Goal: Task Accomplishment & Management: Manage account settings

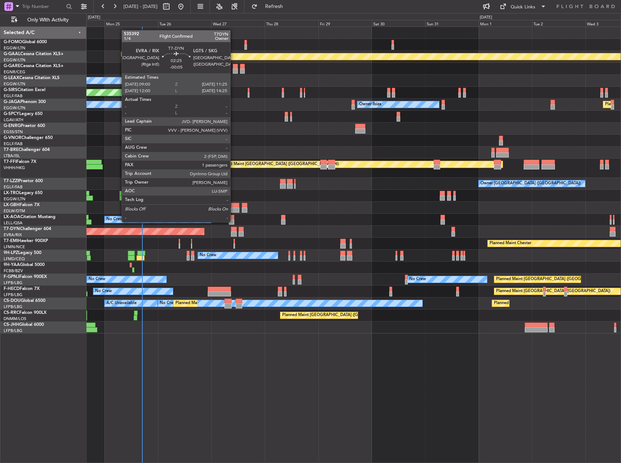
click at [234, 228] on div at bounding box center [233, 229] width 5 height 5
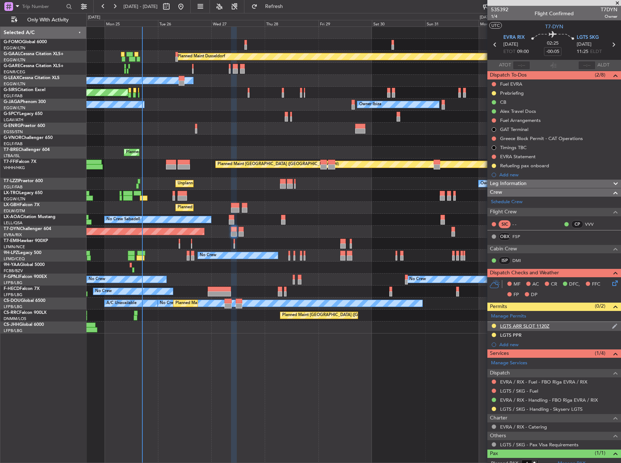
click at [546, 329] on div "LGTS ARR SLOT 1120Z" at bounding box center [524, 326] width 49 height 6
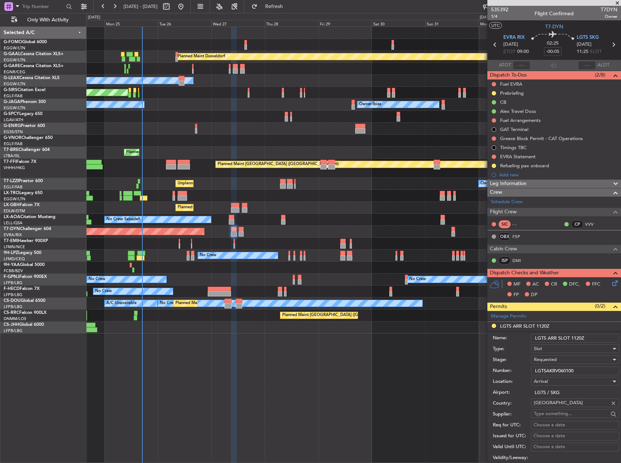
click at [572, 370] on input "LGTSAKRV060100" at bounding box center [575, 371] width 88 height 9
paste input "00273250825"
click at [555, 369] on input "LGTS00273250825" at bounding box center [575, 371] width 88 height 9
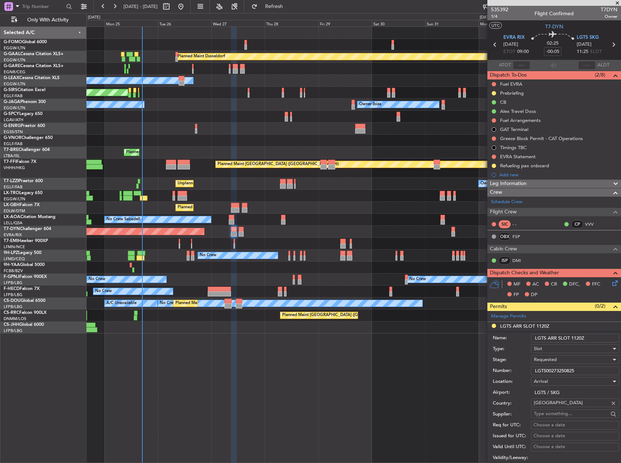
paste input "AKRV061100"
type input "LGTSAKRV061100"
click at [557, 362] on span "Requested" at bounding box center [545, 360] width 23 height 7
click at [562, 413] on span "Received OK" at bounding box center [572, 415] width 76 height 11
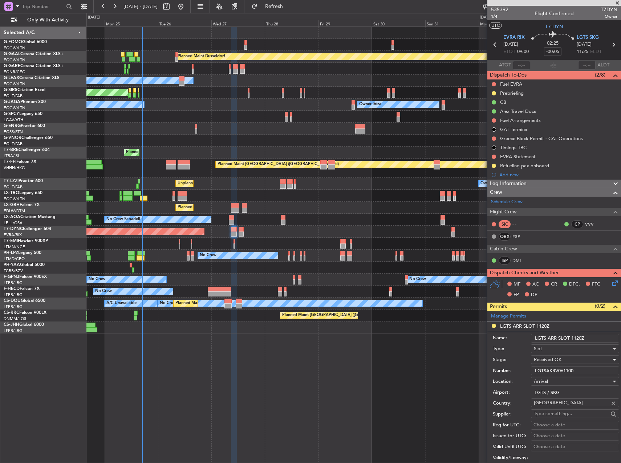
scroll to position [182, 0]
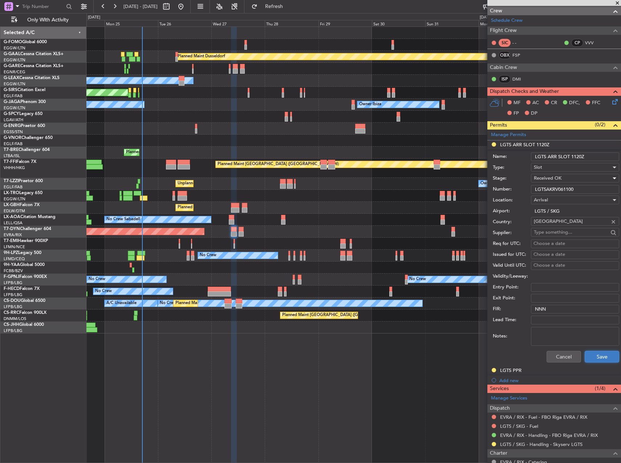
click at [602, 354] on button "Save" at bounding box center [602, 357] width 35 height 12
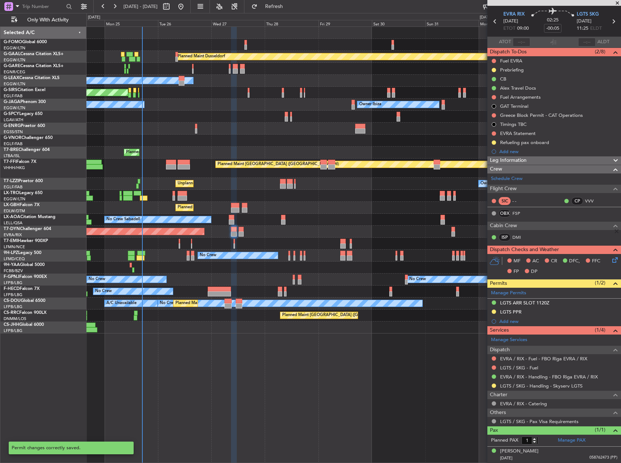
scroll to position [23, 0]
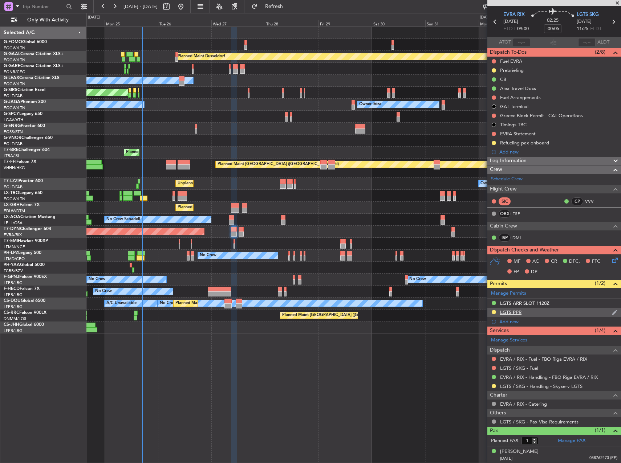
click at [541, 314] on div "LGTS PPR" at bounding box center [554, 312] width 134 height 9
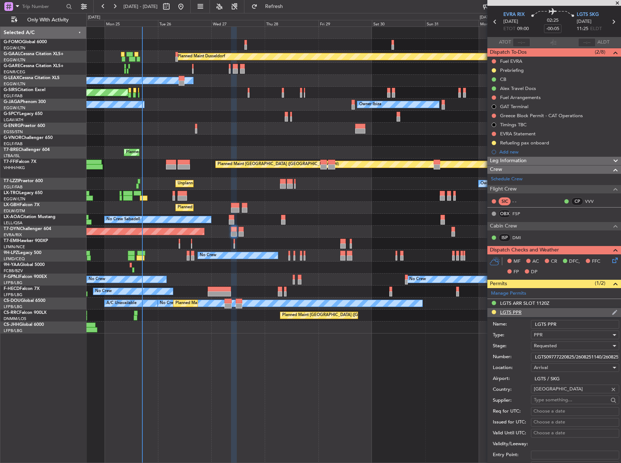
scroll to position [182, 0]
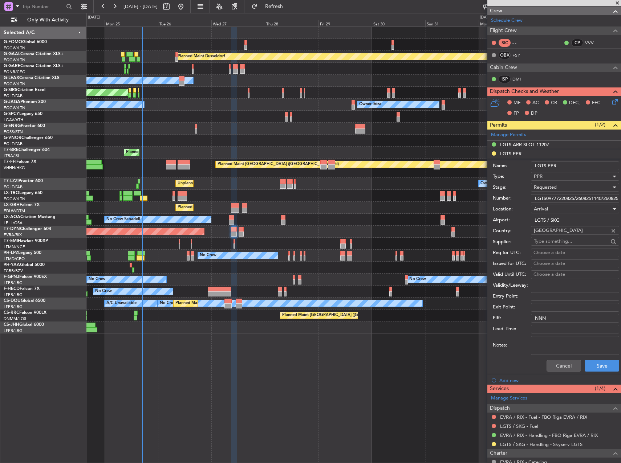
click at [573, 196] on input "LGTS09777220825/2608251140/2608251225" at bounding box center [575, 198] width 88 height 9
paste input "PPR LGTS00273250825/2708251120/27"
type input "PPR LGTS00273250825/2708251120/2708251225"
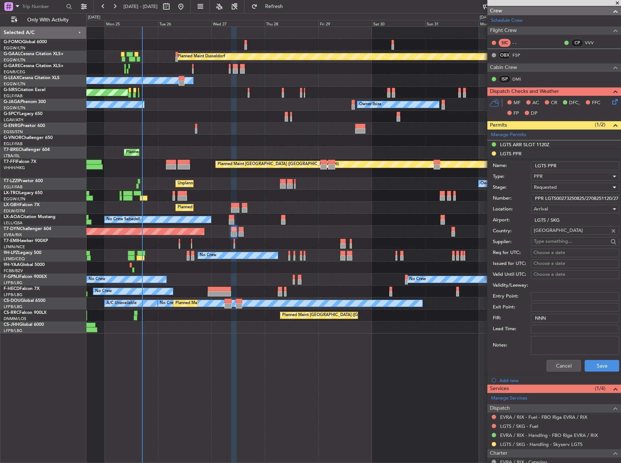
click at [551, 189] on span "Requested" at bounding box center [545, 187] width 23 height 7
drag, startPoint x: 546, startPoint y: 241, endPoint x: 583, endPoint y: 317, distance: 85.0
click at [546, 242] on span "Received OK" at bounding box center [572, 242] width 76 height 11
click at [594, 368] on button "Save" at bounding box center [602, 366] width 35 height 12
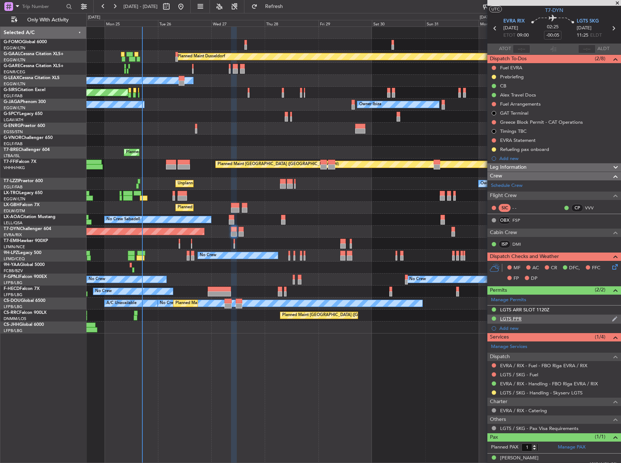
scroll to position [23, 0]
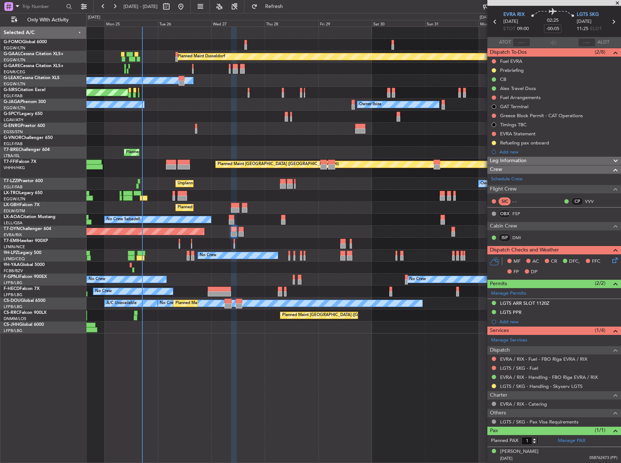
click at [495, 384] on div at bounding box center [494, 387] width 6 height 6
click at [492, 387] on button at bounding box center [494, 386] width 4 height 4
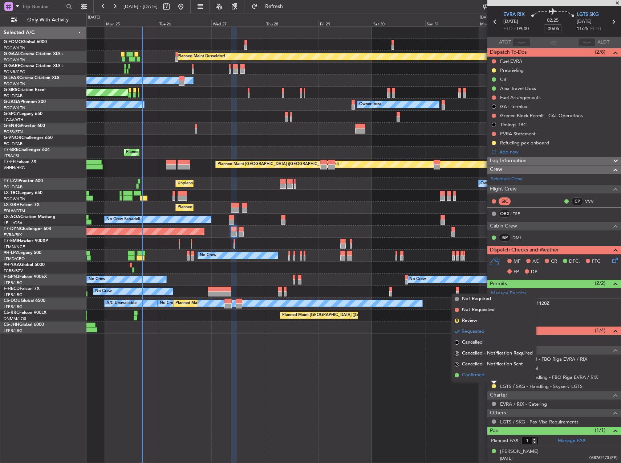
click at [480, 375] on span "Confirmed" at bounding box center [473, 375] width 23 height 7
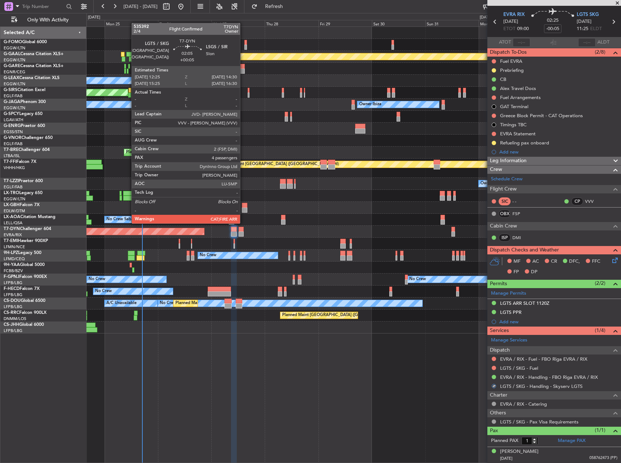
click at [243, 230] on div at bounding box center [241, 229] width 5 height 5
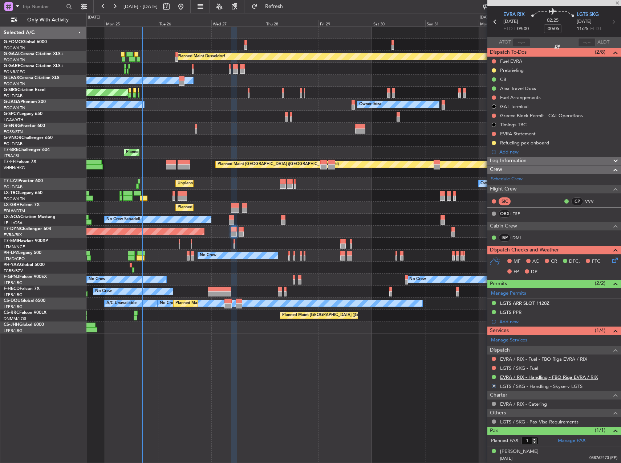
type input "+00:05"
type input "4"
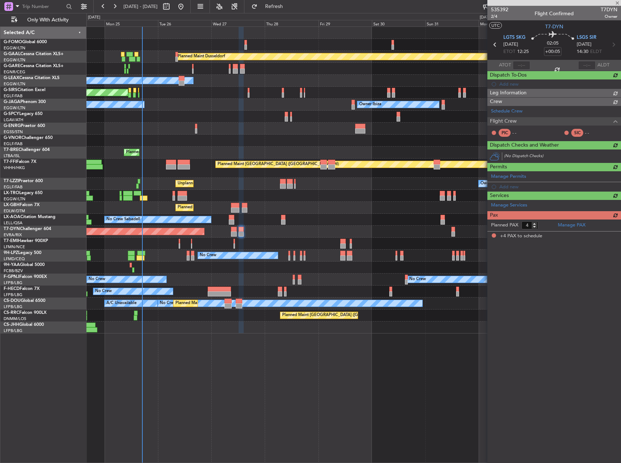
scroll to position [0, 0]
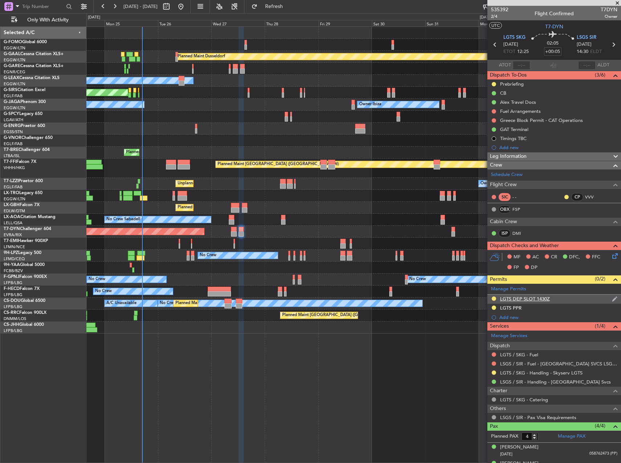
click at [568, 300] on div "LGTS DEP SLOT 1430Z" at bounding box center [554, 299] width 134 height 9
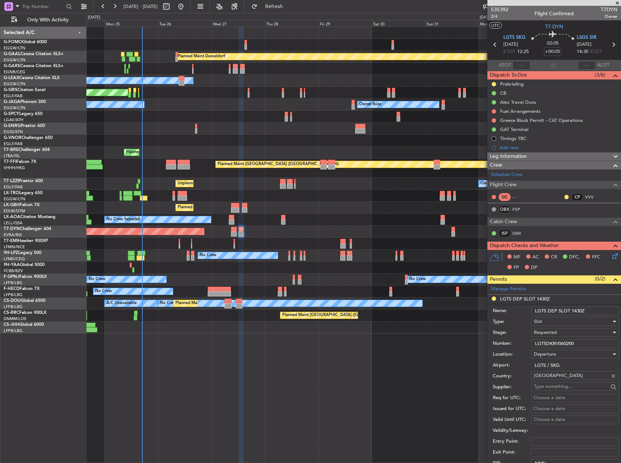
click at [575, 342] on input "LGTSDKRV060200" at bounding box center [575, 344] width 88 height 9
paste input "1"
click at [573, 343] on input "LGTSDKRV061200" at bounding box center [575, 344] width 88 height 9
click at [572, 343] on input "LGTSDKRV061200" at bounding box center [575, 344] width 88 height 9
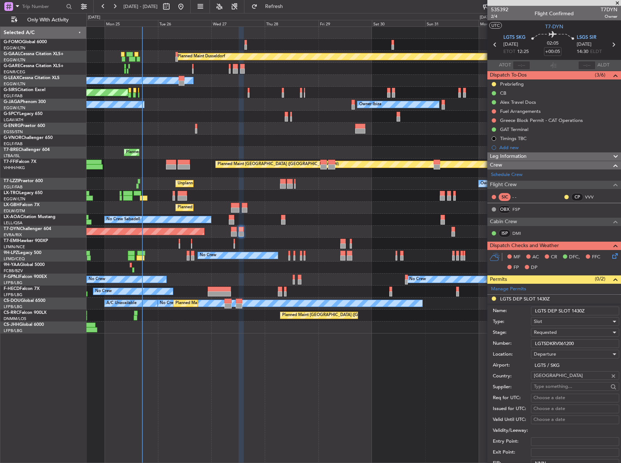
click at [572, 343] on input "LGTSDKRV061200" at bounding box center [575, 344] width 88 height 9
paste input "text"
type input "LGTSDKRV061200"
click at [577, 309] on input "LGTS DEP SLOT 1430Z" at bounding box center [575, 311] width 88 height 9
drag, startPoint x: 577, startPoint y: 311, endPoint x: 582, endPoint y: 311, distance: 5.1
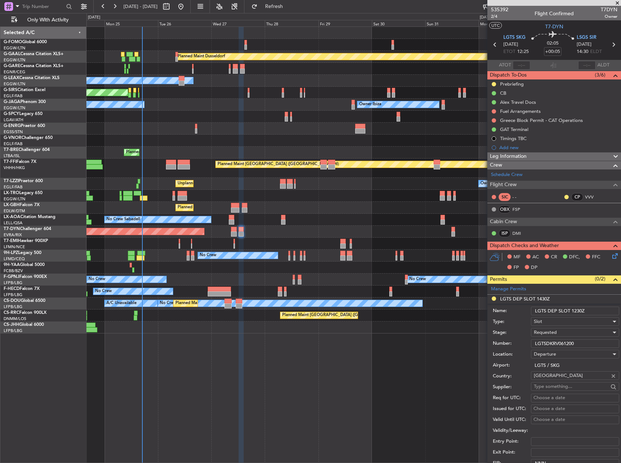
click at [582, 311] on input "LGTS DEP SLOT 1230Z" at bounding box center [575, 311] width 88 height 9
type input "LGTS DEP SLOT 1225Z"
click at [552, 354] on span "Departure" at bounding box center [545, 354] width 22 height 7
click at [552, 354] on div at bounding box center [310, 231] width 621 height 463
click at [548, 335] on span "Requested" at bounding box center [545, 332] width 23 height 7
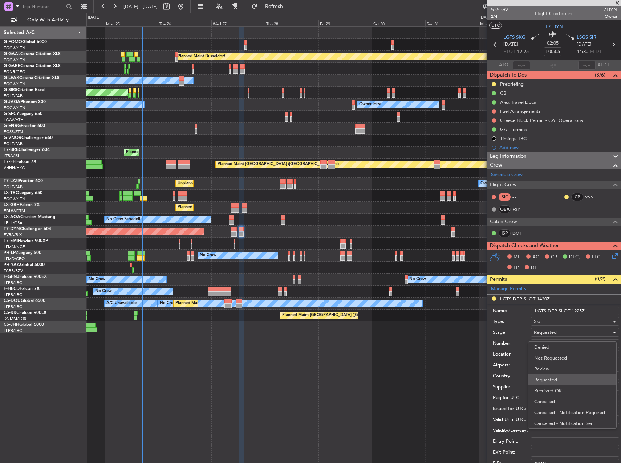
scroll to position [3, 0]
click at [554, 383] on span "Received OK" at bounding box center [572, 387] width 76 height 11
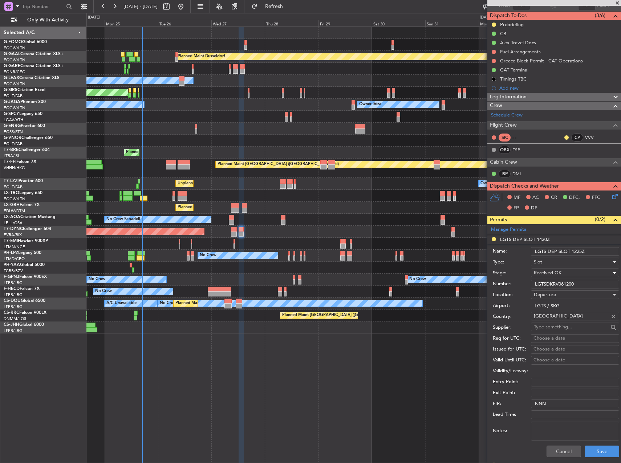
scroll to position [109, 0]
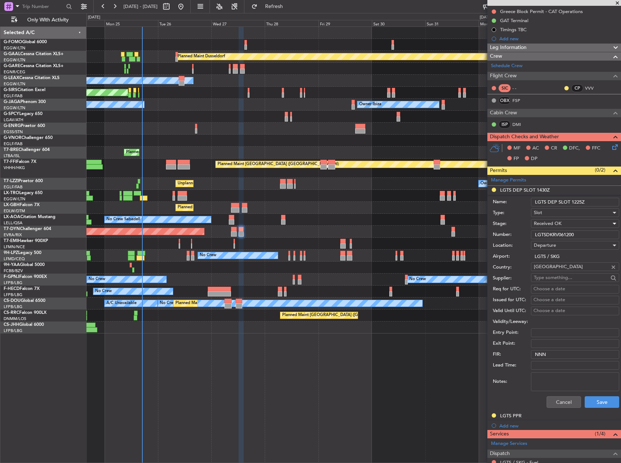
click at [590, 394] on div "Cancel Save" at bounding box center [556, 402] width 126 height 19
click at [592, 401] on button "Save" at bounding box center [602, 403] width 35 height 12
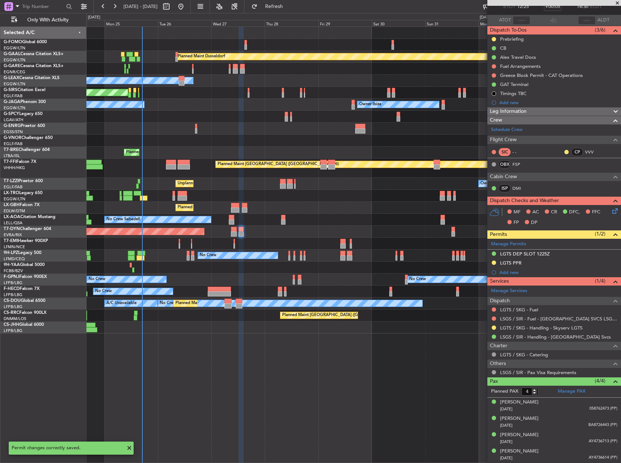
scroll to position [45, 0]
click at [543, 263] on div "LGTS PPR" at bounding box center [554, 263] width 134 height 9
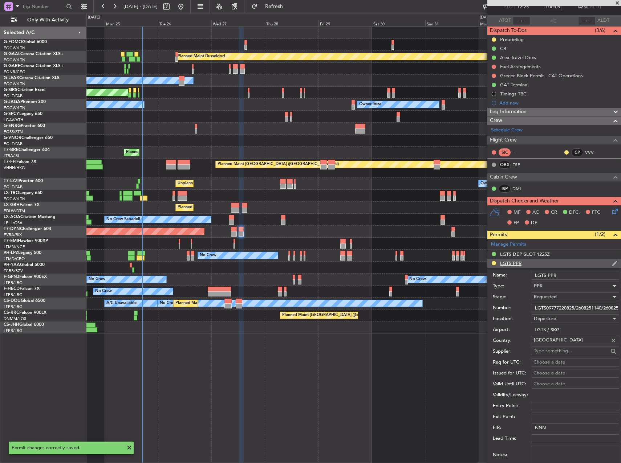
scroll to position [109, 0]
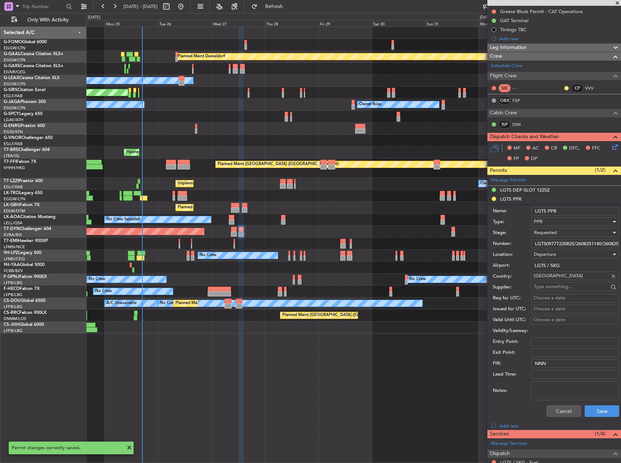
click at [552, 242] on input "LGTS09777220825/2608251140/2608251225" at bounding box center [575, 244] width 88 height 9
paste input "PPR LGTS00273250825/2708251120/27"
type input "PPR LGTS00273250825/2708251120/2708251225"
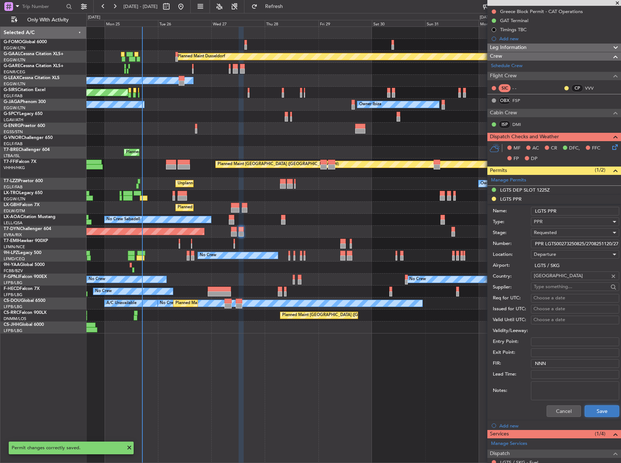
click at [606, 409] on button "Save" at bounding box center [602, 412] width 35 height 12
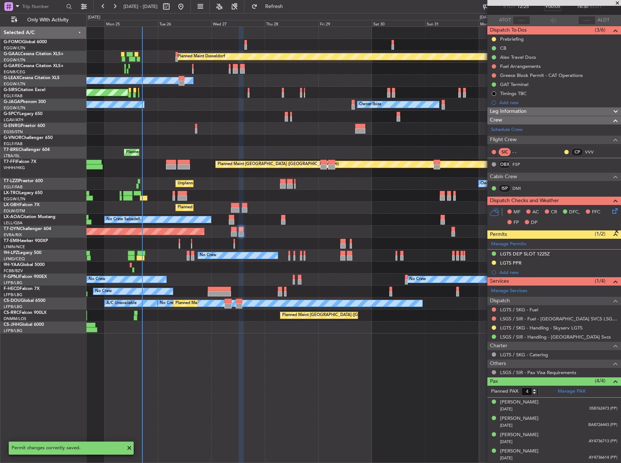
scroll to position [45, 0]
click at [527, 262] on div "LGTS PPR" at bounding box center [554, 263] width 134 height 9
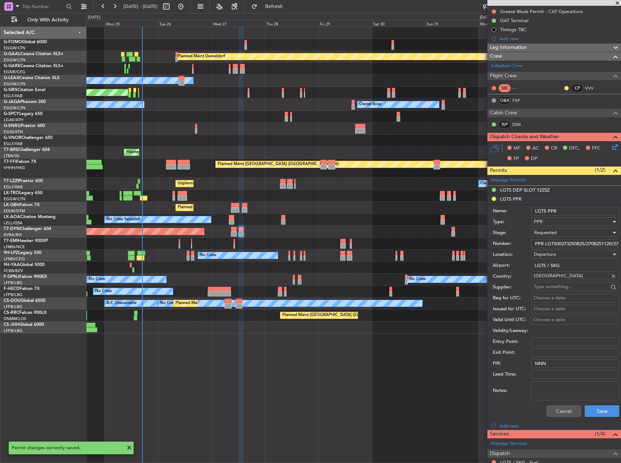
click at [546, 227] on div "PPR" at bounding box center [572, 221] width 77 height 11
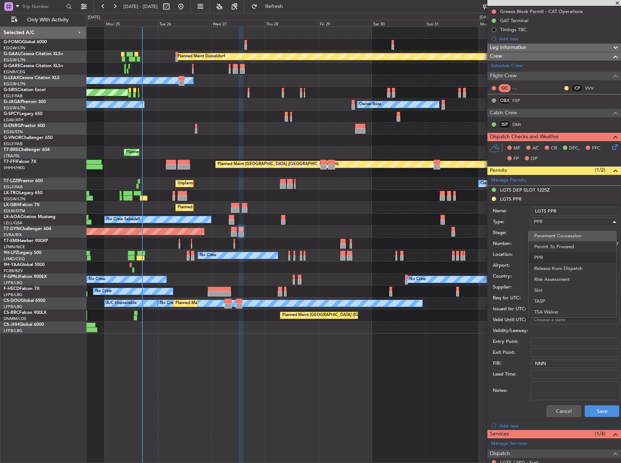
click at [546, 233] on span "Pavement Concession" at bounding box center [572, 236] width 76 height 11
click at [572, 221] on span "Pavement Concession" at bounding box center [557, 222] width 47 height 7
click at [563, 252] on span "PPR" at bounding box center [572, 257] width 76 height 11
click at [551, 256] on span "Departure" at bounding box center [545, 254] width 22 height 7
click at [552, 235] on div at bounding box center [310, 231] width 621 height 463
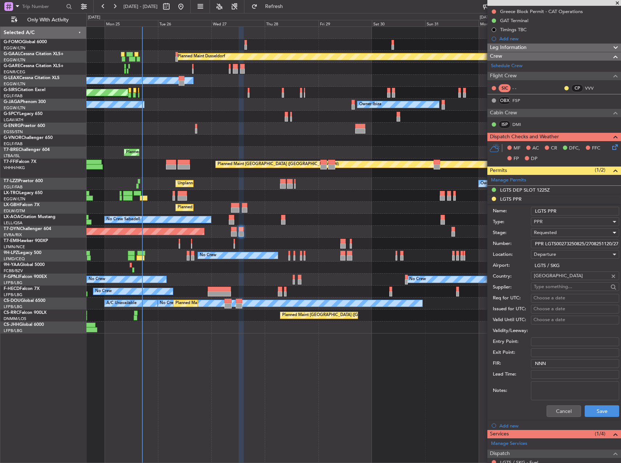
click at [552, 233] on span "Requested" at bounding box center [545, 233] width 23 height 7
click at [554, 287] on span "Received OK" at bounding box center [572, 288] width 76 height 11
click at [604, 412] on button "Save" at bounding box center [602, 412] width 35 height 12
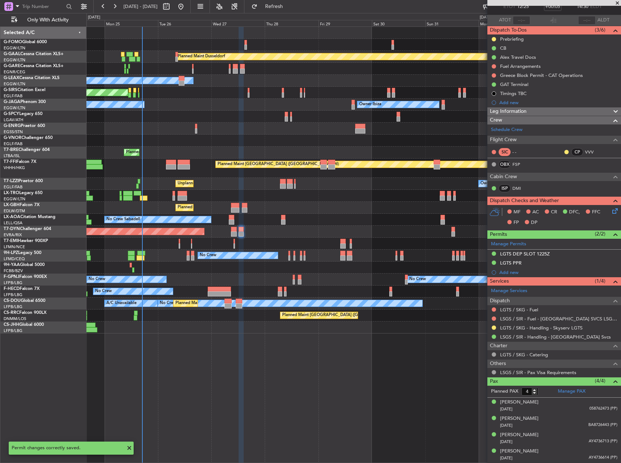
scroll to position [45, 0]
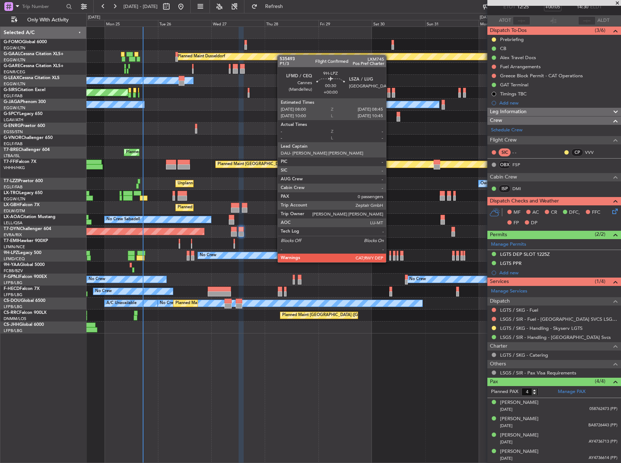
click at [389, 255] on div at bounding box center [390, 253] width 2 height 5
click at [390, 255] on div at bounding box center [390, 253] width 2 height 5
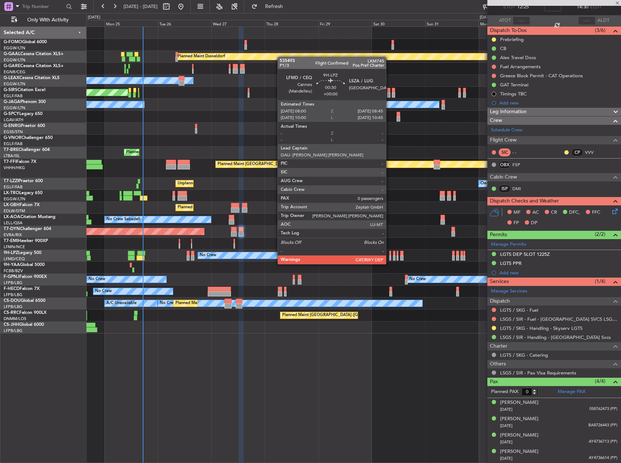
scroll to position [0, 0]
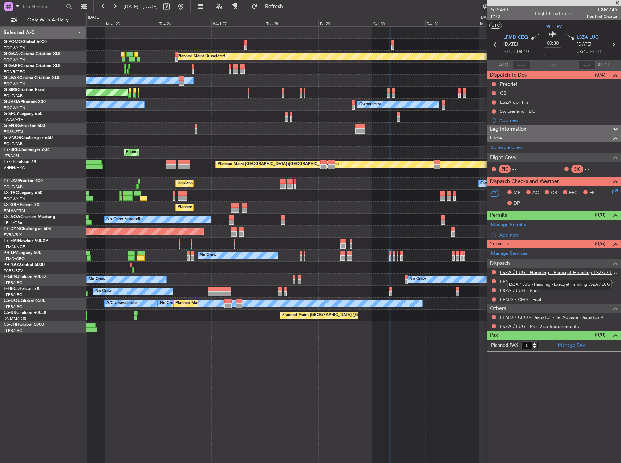
click at [534, 273] on link "LSZA / LUG - Handling - Execujet Handling LSZA / LUG" at bounding box center [558, 272] width 117 height 6
click at [522, 134] on div "Crew" at bounding box center [554, 138] width 134 height 8
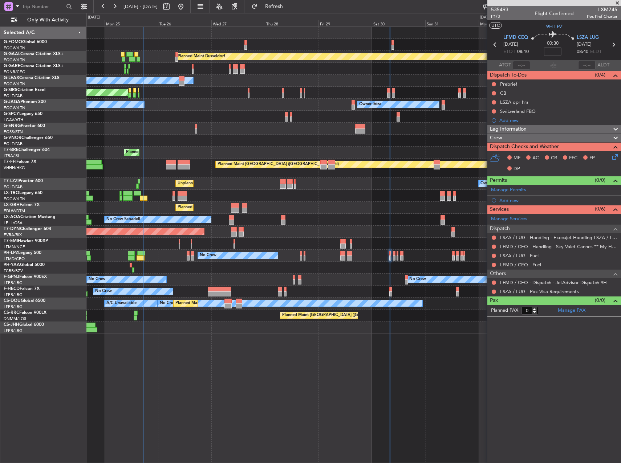
click at [522, 134] on div "Crew" at bounding box center [554, 138] width 134 height 8
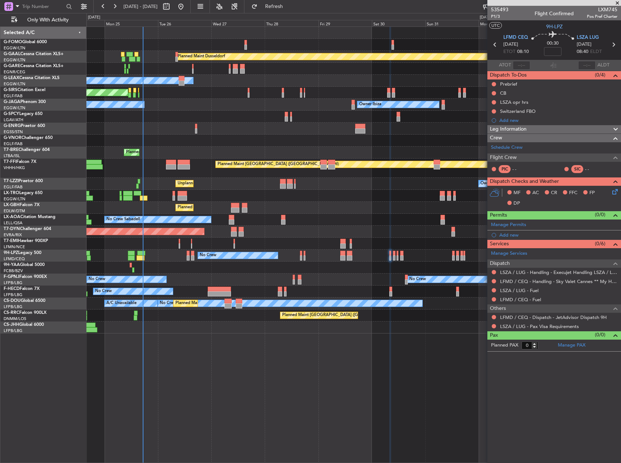
click at [522, 130] on span "Leg Information" at bounding box center [508, 129] width 37 height 8
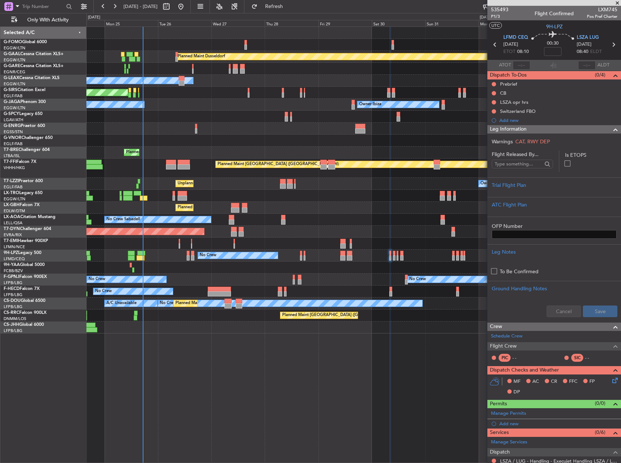
click at [522, 130] on span "Leg Information" at bounding box center [508, 129] width 37 height 8
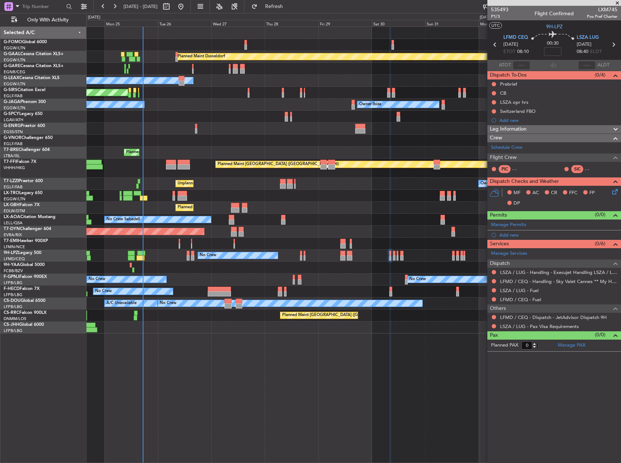
click at [398, 257] on div "No Crew No Crew" at bounding box center [353, 256] width 534 height 12
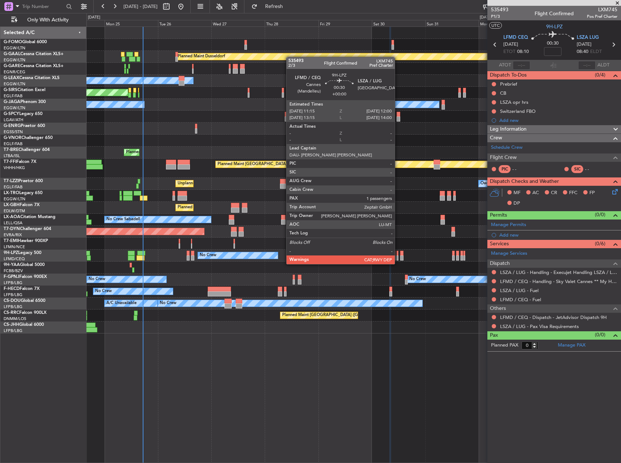
click at [398, 257] on div at bounding box center [398, 258] width 2 height 5
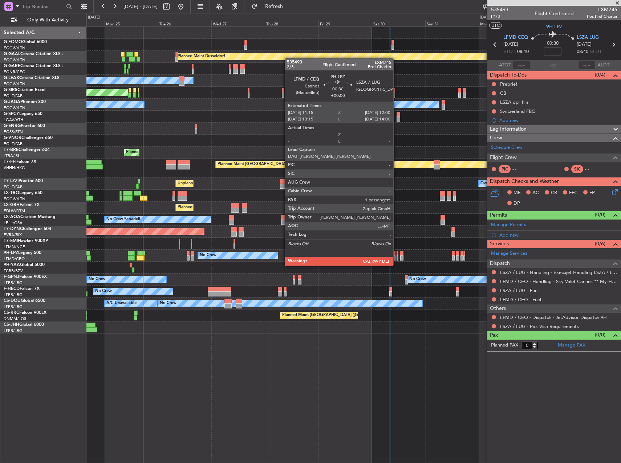
click at [397, 259] on div at bounding box center [398, 258] width 2 height 5
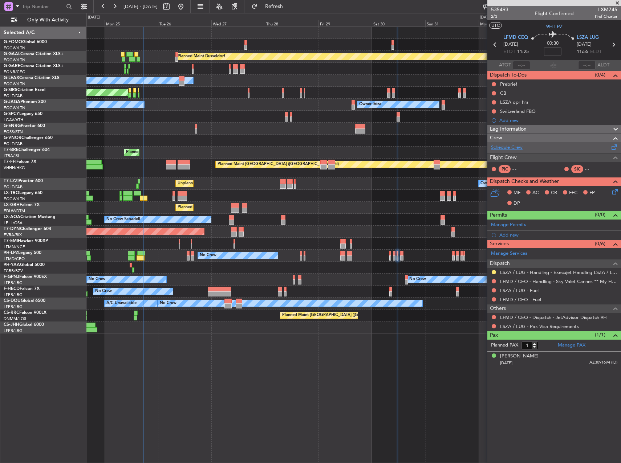
click at [521, 147] on link "Schedule Crew" at bounding box center [507, 147] width 32 height 7
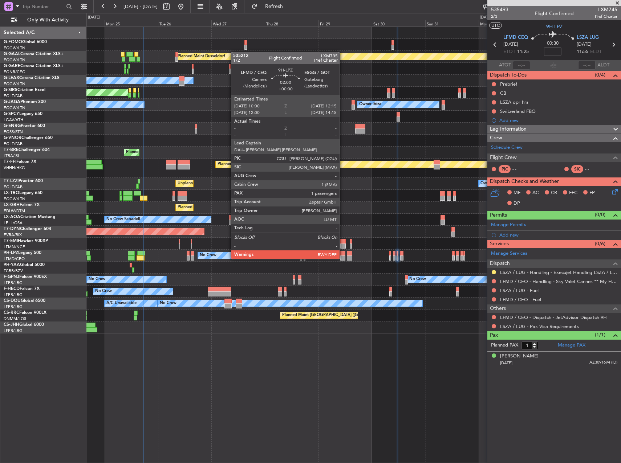
click at [343, 252] on div at bounding box center [342, 253] width 5 height 5
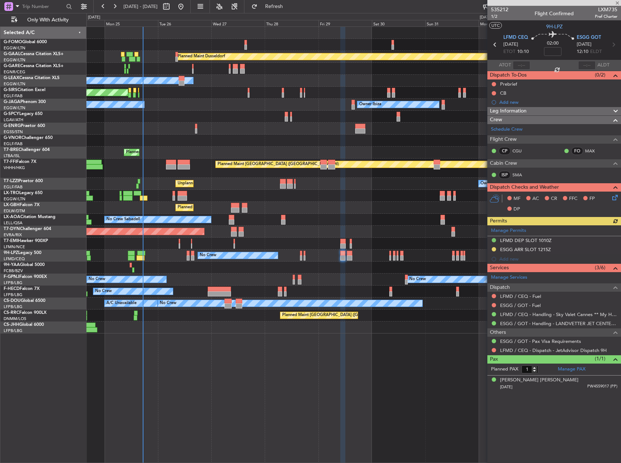
click at [303, 254] on div "No Crew No Crew" at bounding box center [353, 256] width 534 height 12
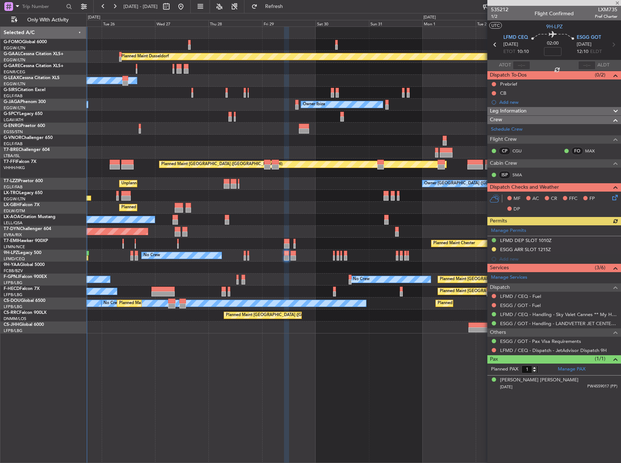
click at [307, 210] on div "Planned Maint Dusseldorf Owner Unplanned Maint [GEOGRAPHIC_DATA] ([GEOGRAPHIC_D…" at bounding box center [353, 180] width 534 height 307
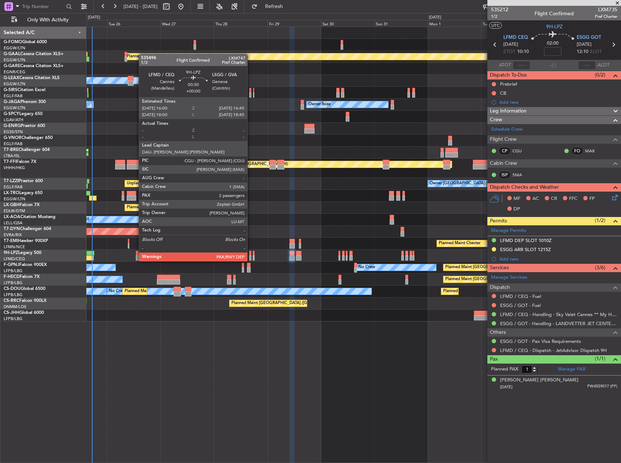
click at [251, 254] on div at bounding box center [250, 253] width 2 height 5
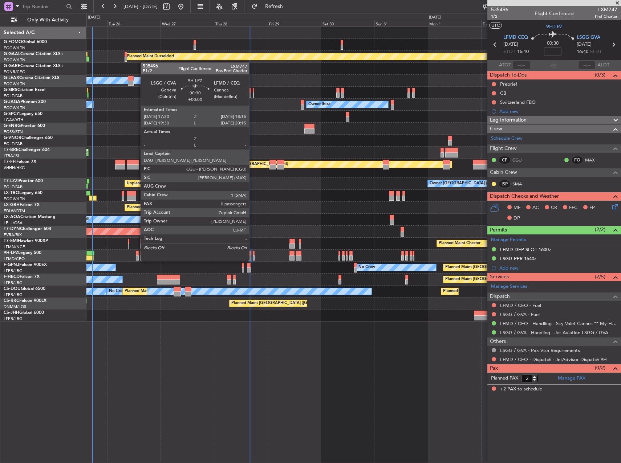
click at [253, 254] on div at bounding box center [254, 253] width 2 height 5
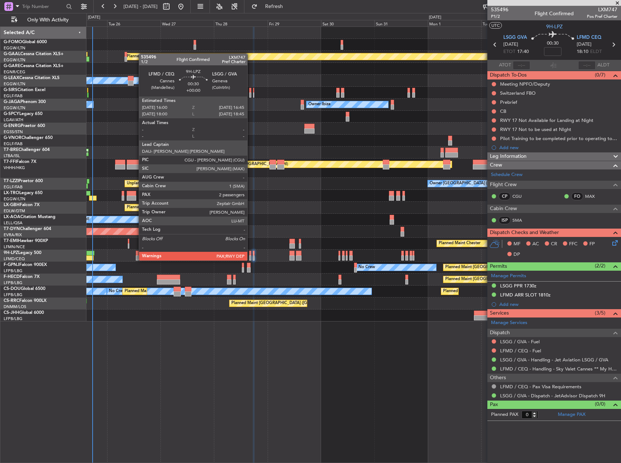
click at [251, 254] on div at bounding box center [250, 253] width 2 height 5
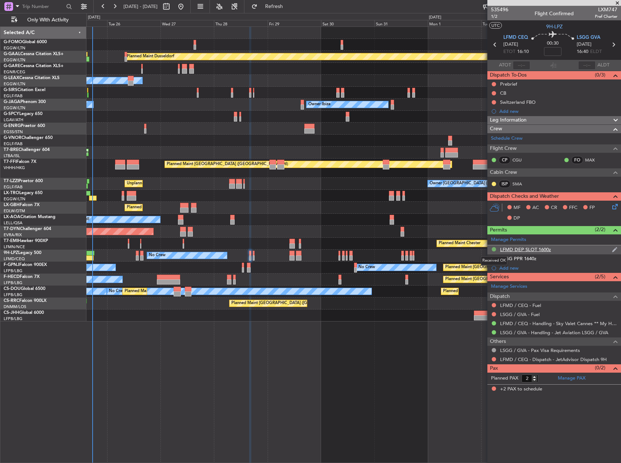
click at [492, 248] on button at bounding box center [494, 249] width 4 height 4
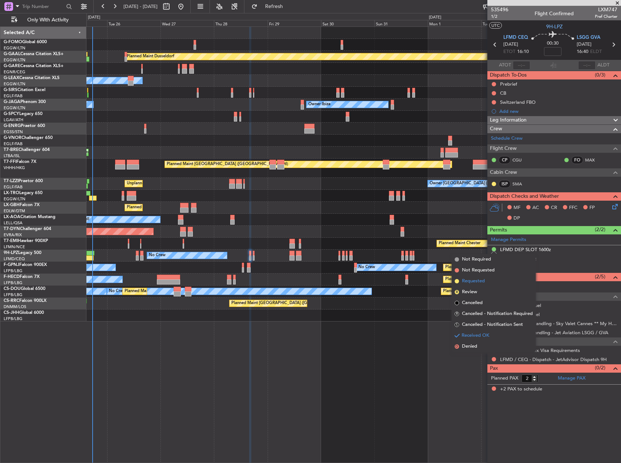
click at [478, 283] on span "Requested" at bounding box center [473, 281] width 23 height 7
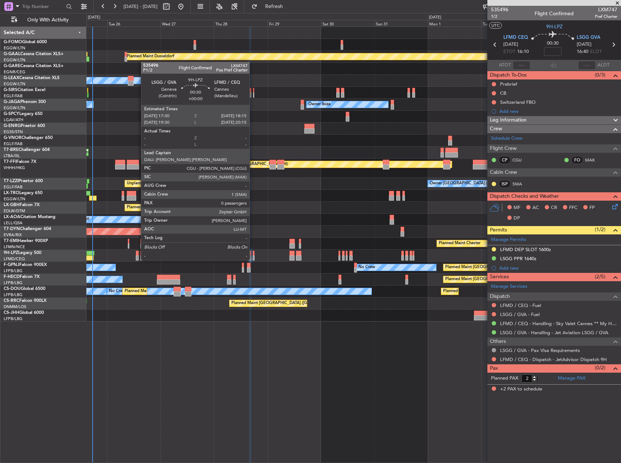
click at [253, 253] on div at bounding box center [254, 253] width 2 height 5
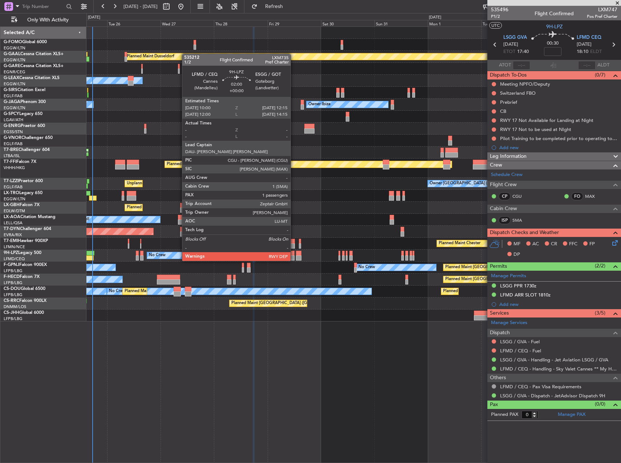
click at [294, 254] on div at bounding box center [291, 253] width 5 height 5
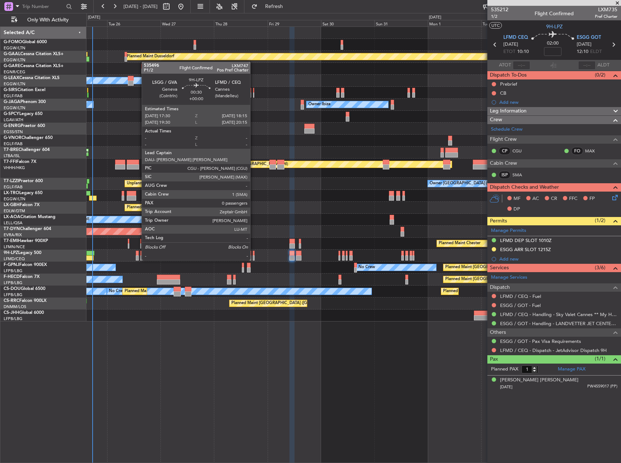
click at [254, 253] on div at bounding box center [254, 253] width 2 height 5
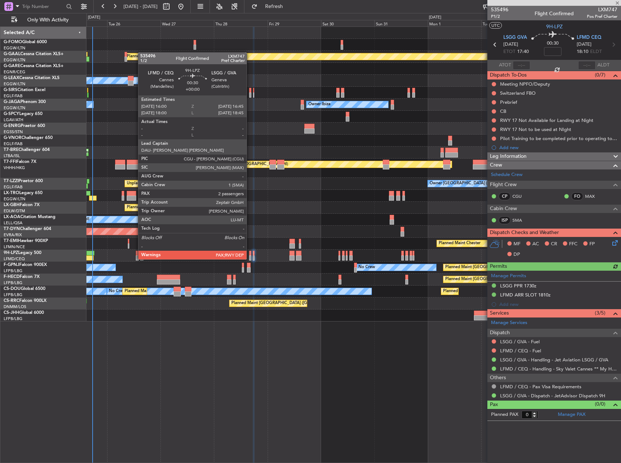
click at [250, 252] on div at bounding box center [250, 253] width 2 height 5
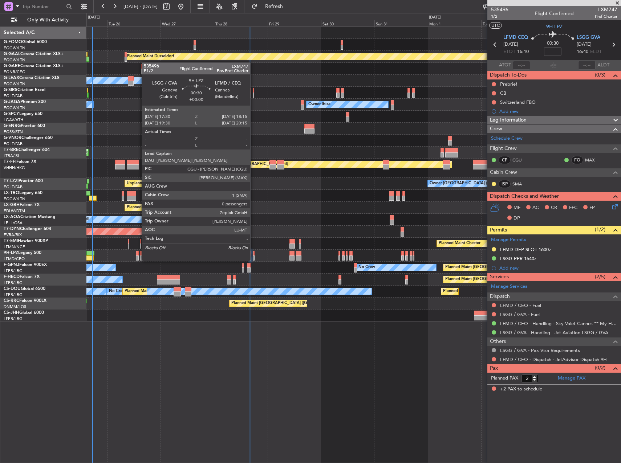
click at [254, 254] on div at bounding box center [254, 253] width 2 height 5
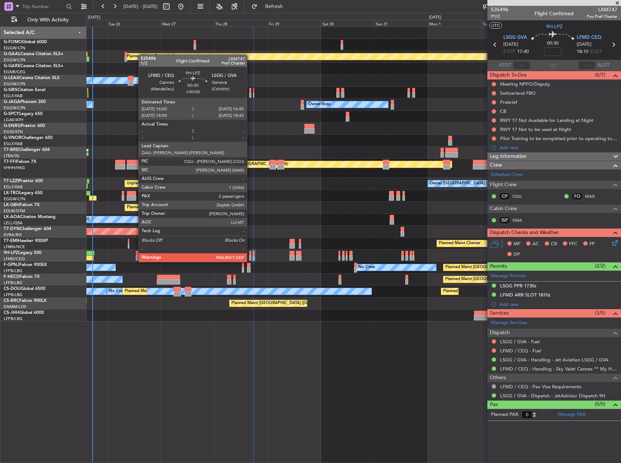
click at [250, 255] on div at bounding box center [250, 253] width 2 height 5
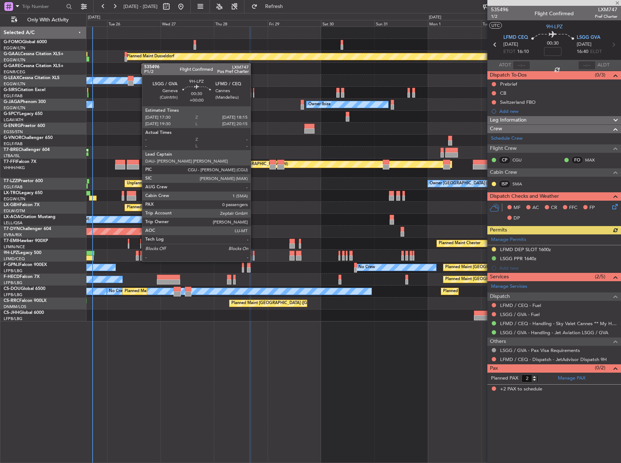
click at [254, 255] on div at bounding box center [254, 253] width 2 height 5
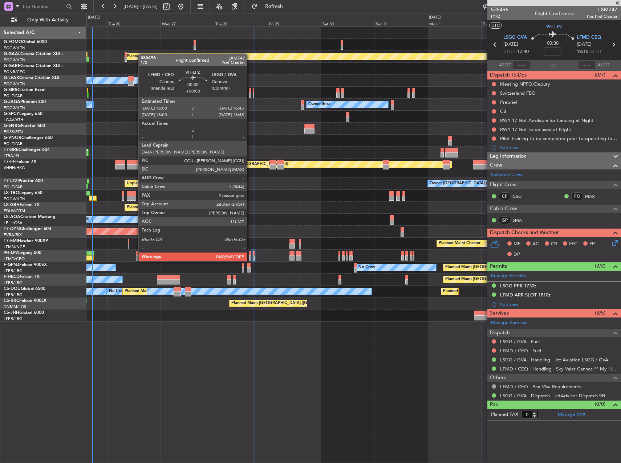
click at [250, 254] on div at bounding box center [250, 253] width 2 height 5
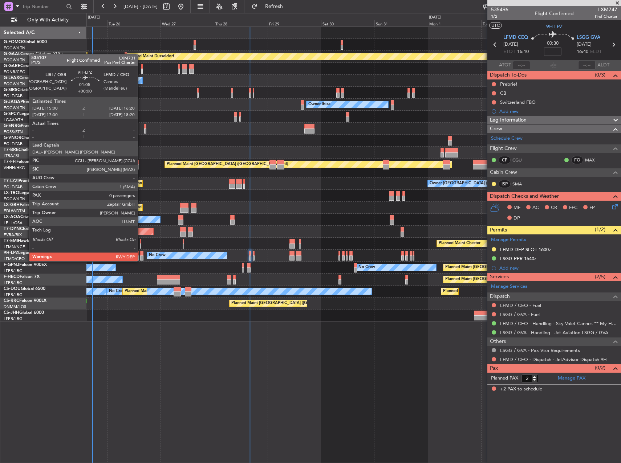
click at [141, 254] on div at bounding box center [141, 253] width 3 height 5
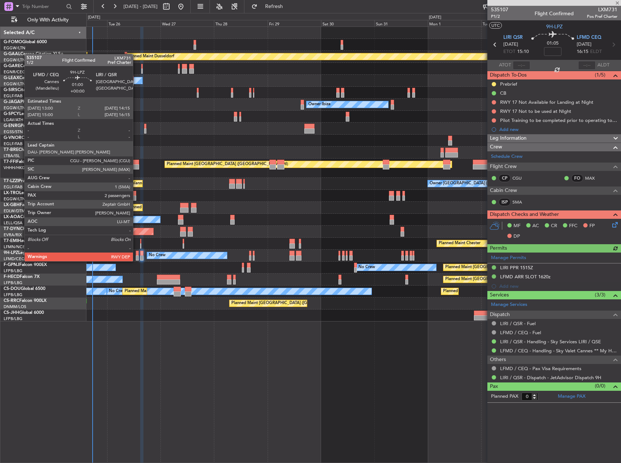
click at [136, 254] on div at bounding box center [137, 253] width 3 height 5
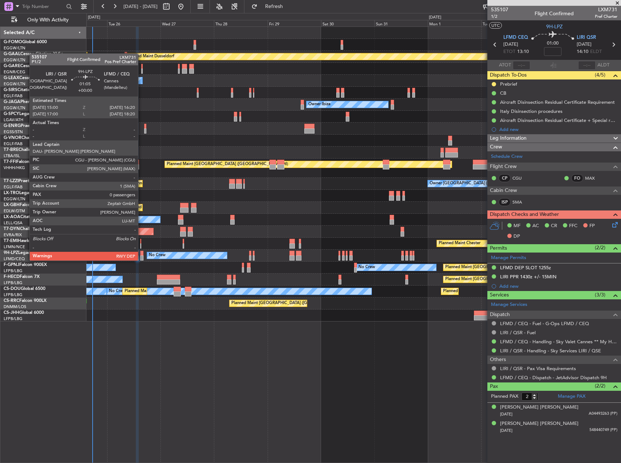
click at [141, 254] on div at bounding box center [141, 253] width 3 height 5
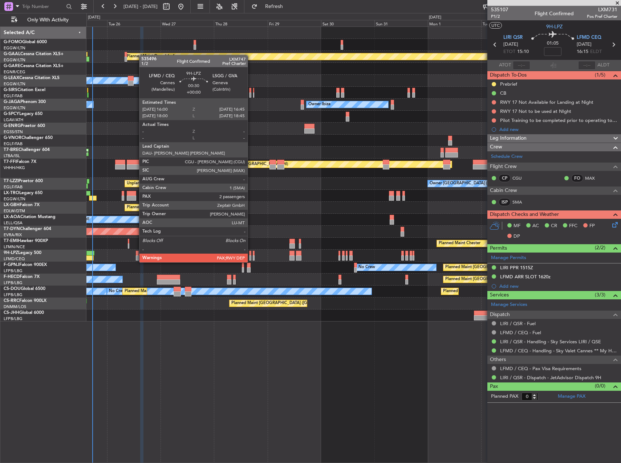
click at [251, 255] on div at bounding box center [250, 253] width 2 height 5
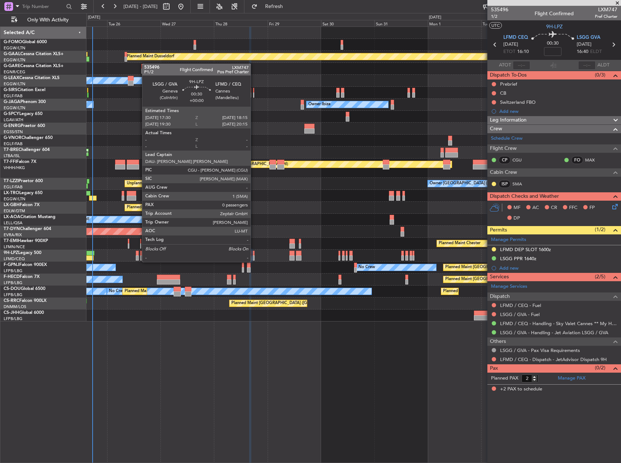
click at [254, 255] on div at bounding box center [254, 253] width 2 height 5
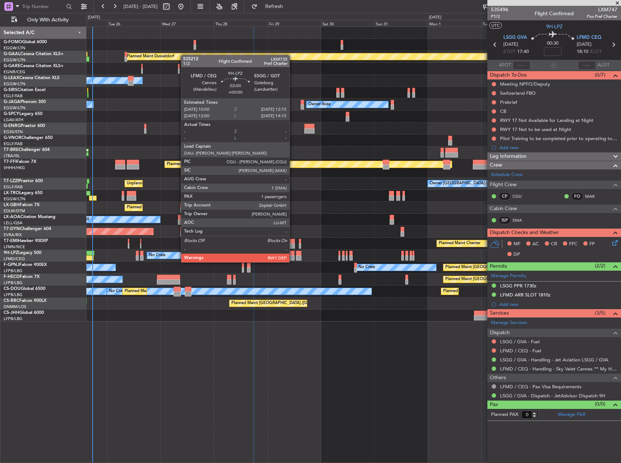
click at [292, 255] on div at bounding box center [291, 253] width 5 height 5
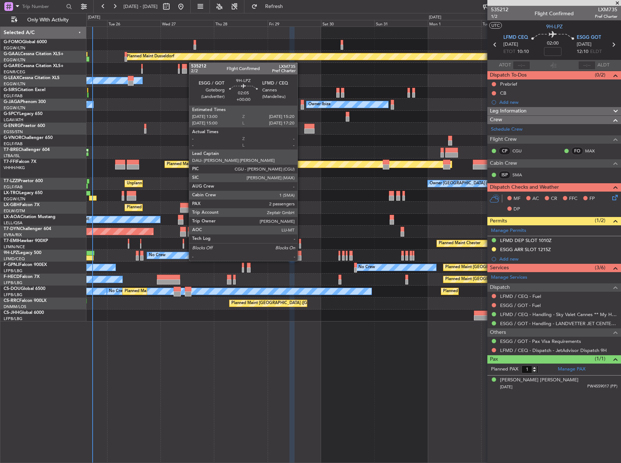
click at [301, 254] on div at bounding box center [298, 253] width 5 height 5
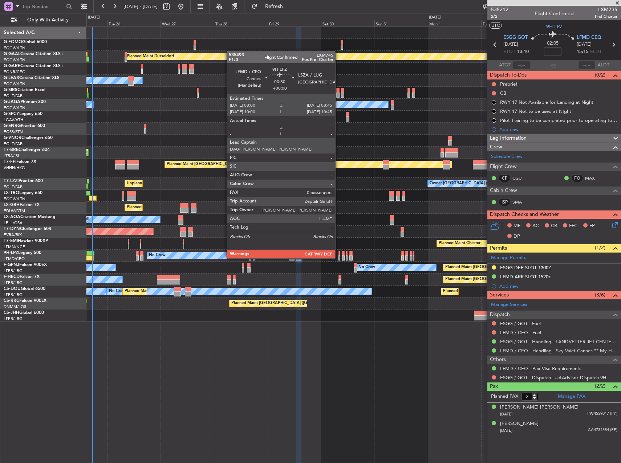
click at [339, 251] on div at bounding box center [340, 253] width 2 height 5
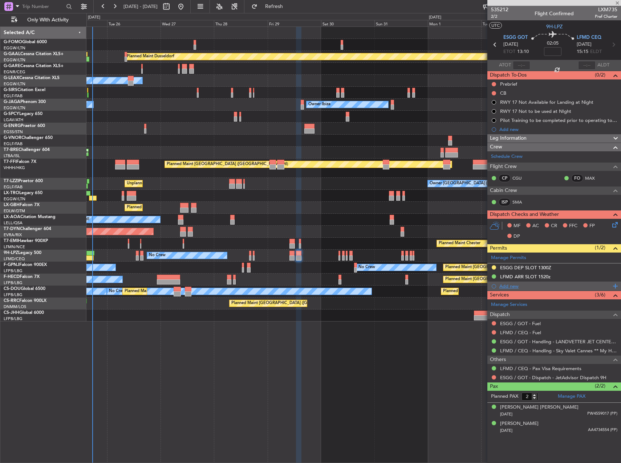
type input "0"
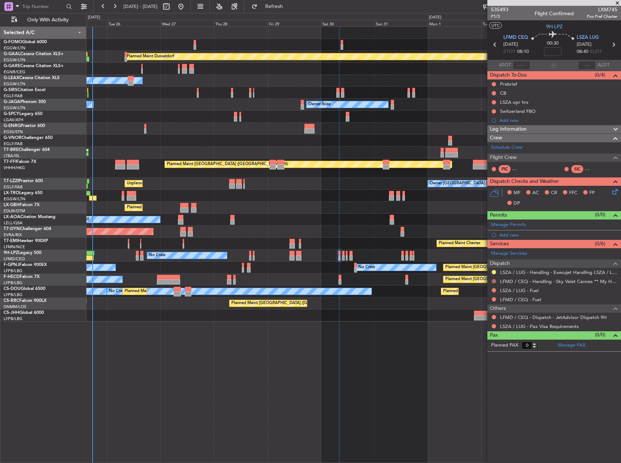
click at [494, 280] on button at bounding box center [494, 281] width 4 height 4
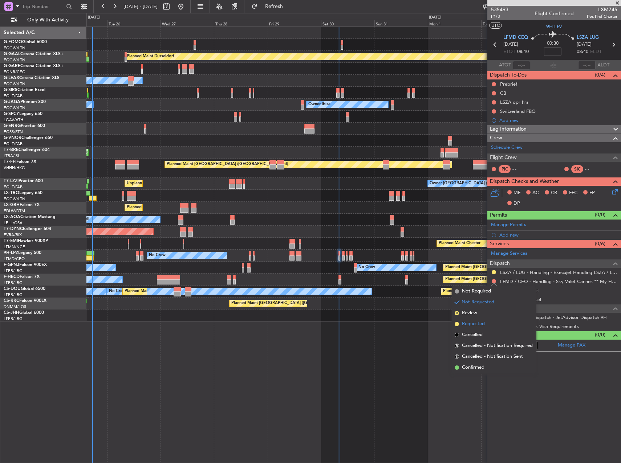
click at [489, 321] on li "Requested" at bounding box center [494, 324] width 84 height 11
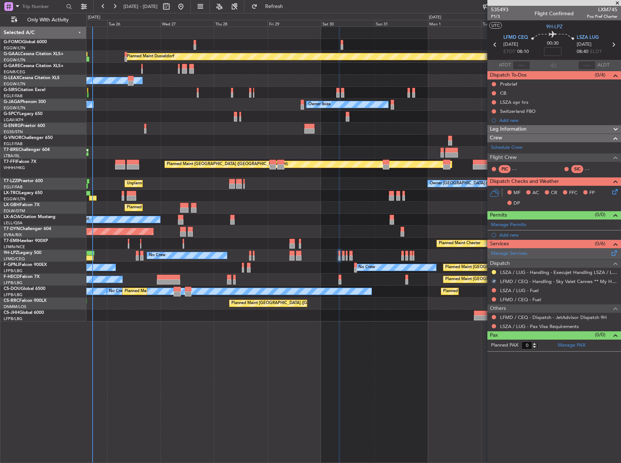
click at [538, 252] on div "Manage Services" at bounding box center [554, 253] width 134 height 11
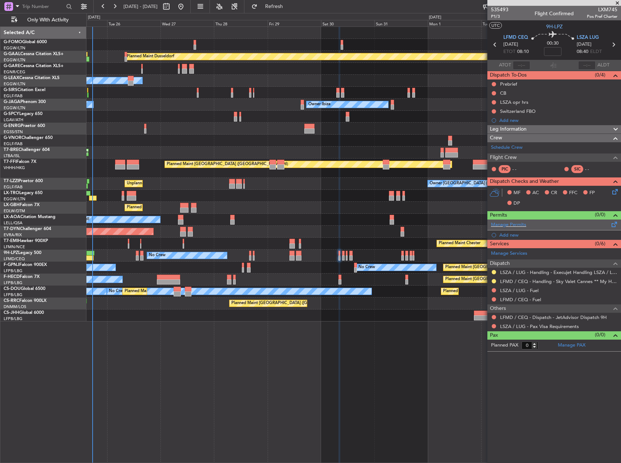
click at [534, 226] on div "Manage Permits" at bounding box center [554, 225] width 134 height 11
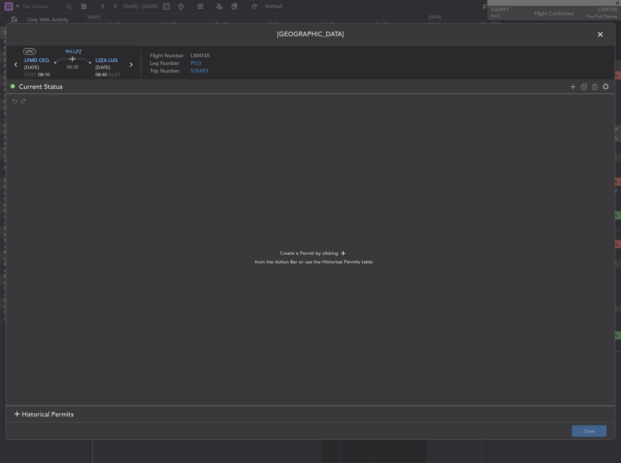
click at [571, 91] on div at bounding box center [590, 86] width 44 height 11
click at [572, 86] on icon at bounding box center [573, 86] width 9 height 9
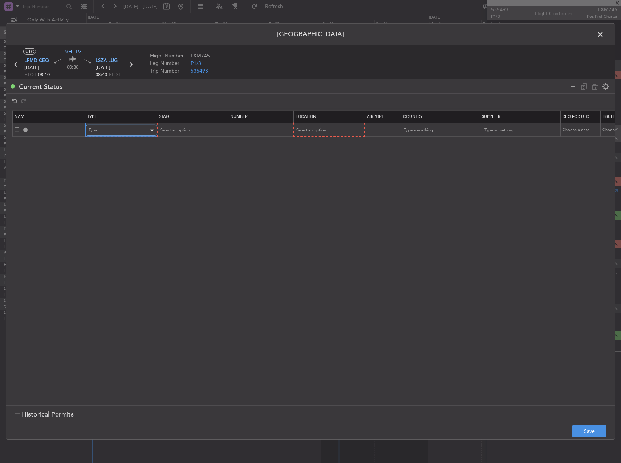
click at [107, 131] on div "Type" at bounding box center [119, 130] width 60 height 11
drag, startPoint x: 106, startPoint y: 201, endPoint x: 162, endPoint y: 152, distance: 74.9
click at [107, 200] on span "Slot" at bounding box center [121, 199] width 65 height 11
click at [177, 138] on section "Name Type Stage Number Location Airport Country Supplier Req For Utc Issued For…" at bounding box center [310, 257] width 609 height 297
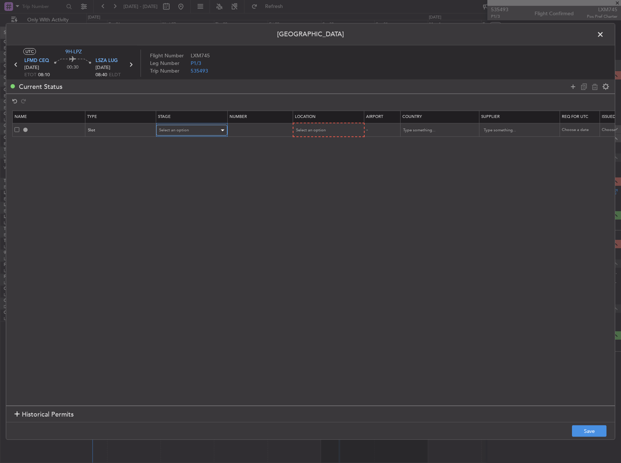
click at [178, 133] on span "Select an option" at bounding box center [174, 129] width 30 height 5
click at [178, 182] on span "Requested" at bounding box center [191, 178] width 65 height 11
click at [326, 135] on div "Select an option" at bounding box center [326, 130] width 60 height 11
click at [316, 147] on span "Departure" at bounding box center [328, 145] width 65 height 11
click at [597, 427] on button "Save" at bounding box center [589, 432] width 35 height 12
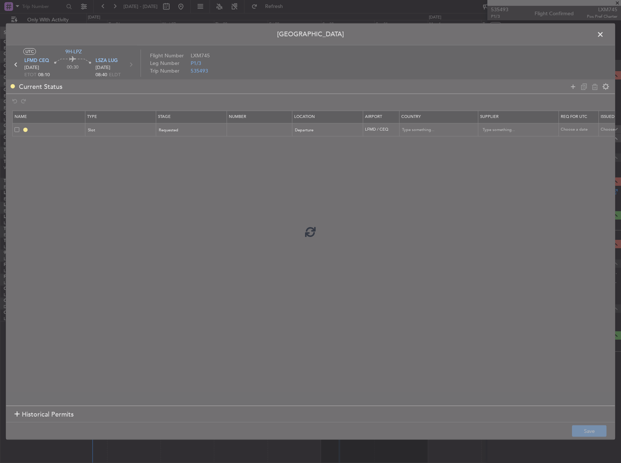
type input "LFMD DEP SLOT"
type input "[GEOGRAPHIC_DATA]"
type input "NNN"
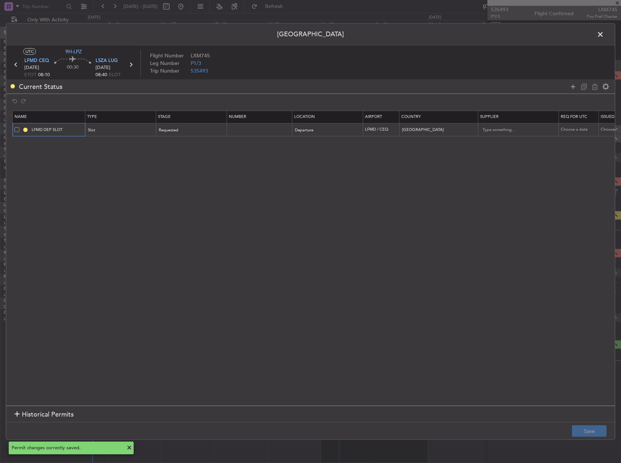
click at [77, 129] on input "LFMD DEP SLOT" at bounding box center [57, 130] width 54 height 6
type input "LFMD DEP SLOT 0800"
click at [589, 430] on button "Save" at bounding box center [589, 432] width 35 height 12
click at [604, 33] on span at bounding box center [604, 36] width 0 height 15
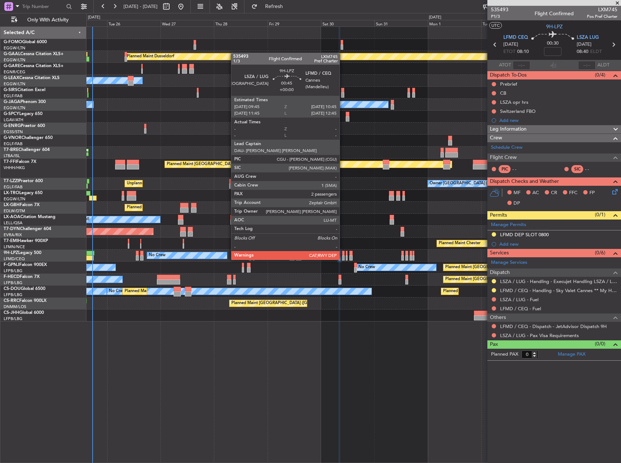
click at [343, 253] on div at bounding box center [343, 253] width 3 height 5
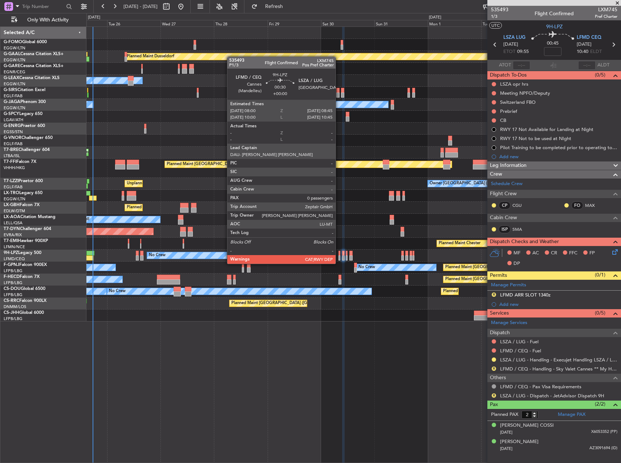
click at [339, 257] on div at bounding box center [340, 258] width 2 height 5
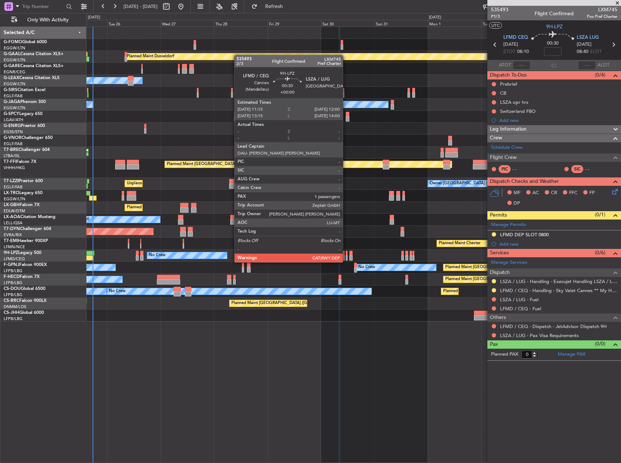
click at [346, 255] on div at bounding box center [347, 253] width 2 height 5
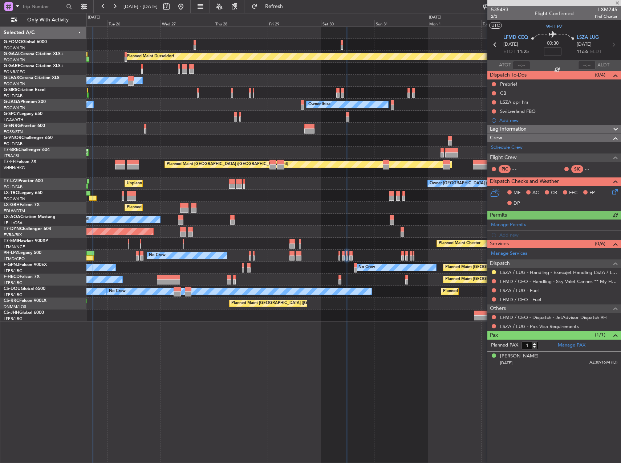
click at [342, 255] on div "No Crew No Crew" at bounding box center [353, 256] width 534 height 12
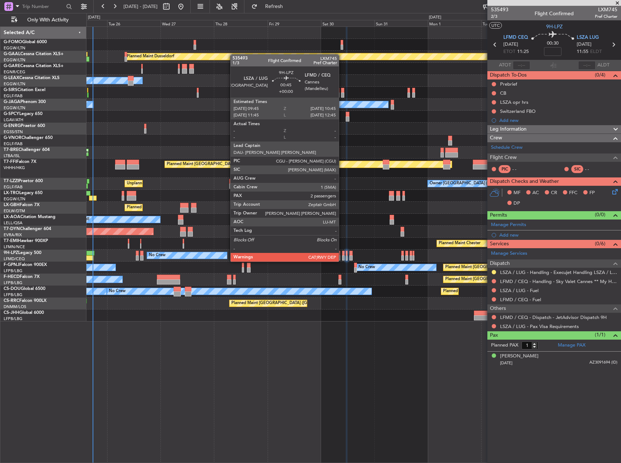
click at [343, 255] on div at bounding box center [343, 253] width 3 height 5
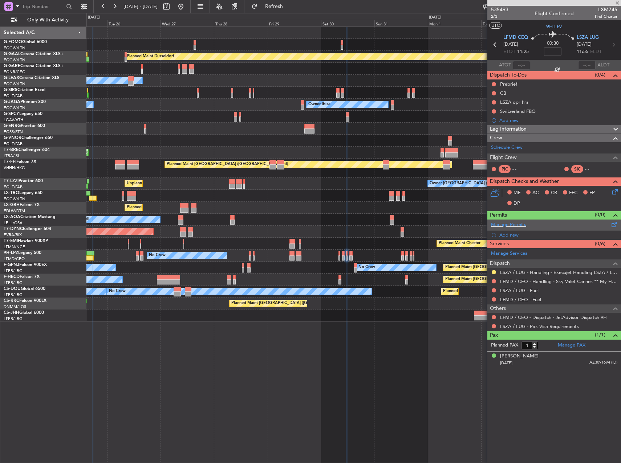
type input "2"
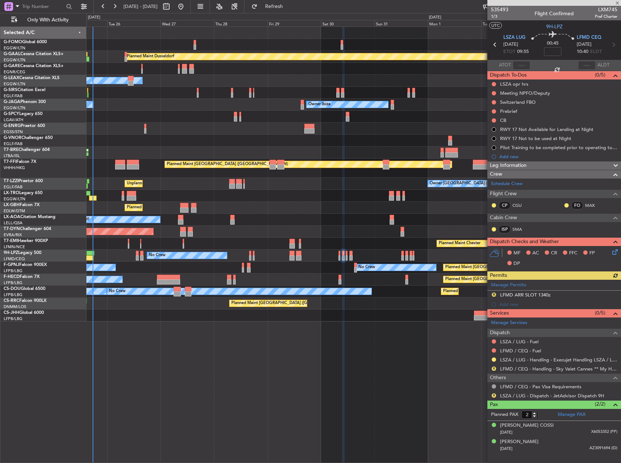
click at [605, 10] on span "LXM745" at bounding box center [606, 10] width 23 height 8
copy span "LXM745"
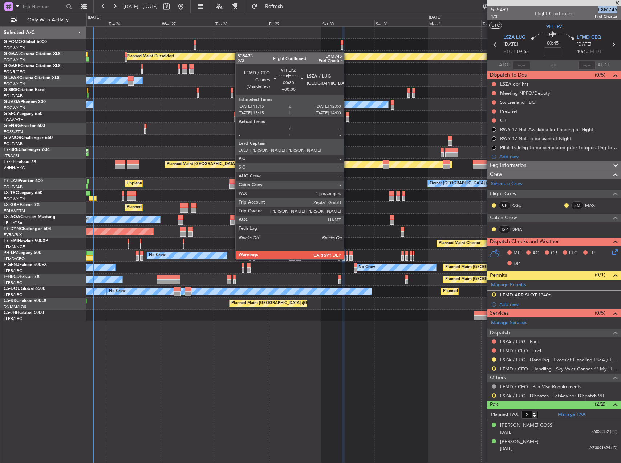
click at [347, 252] on div at bounding box center [347, 253] width 2 height 5
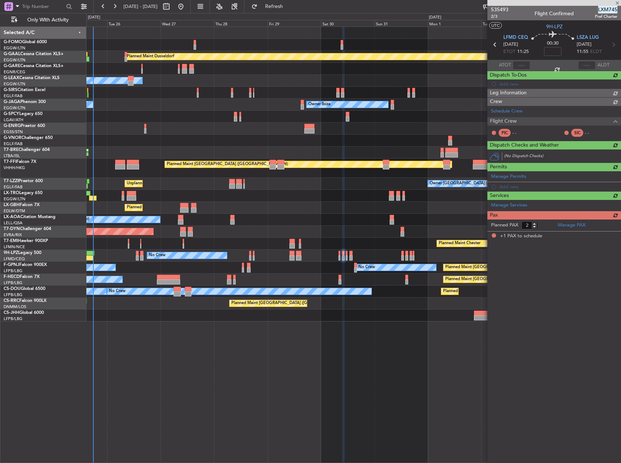
type input "1"
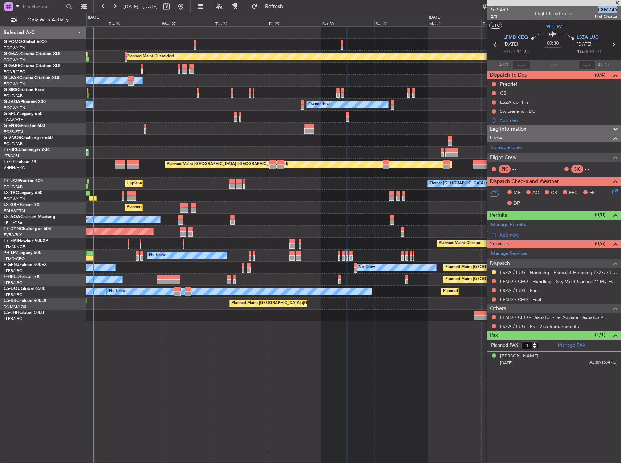
click at [607, 10] on span "LXM745" at bounding box center [606, 10] width 23 height 8
click at [495, 281] on button at bounding box center [494, 281] width 4 height 4
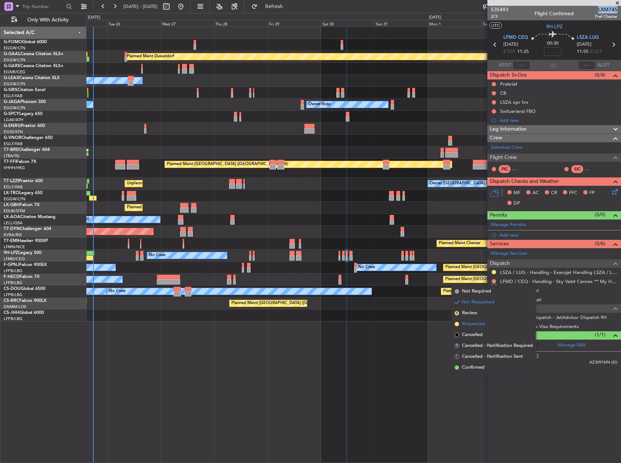
click at [479, 326] on span "Requested" at bounding box center [473, 324] width 23 height 7
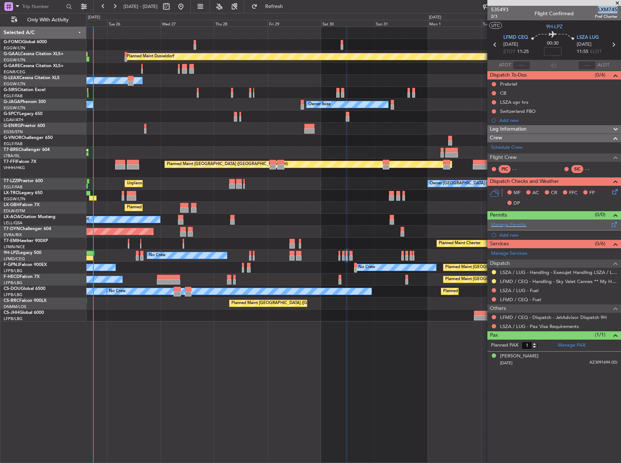
click at [533, 226] on div "Manage Permits" at bounding box center [554, 225] width 134 height 11
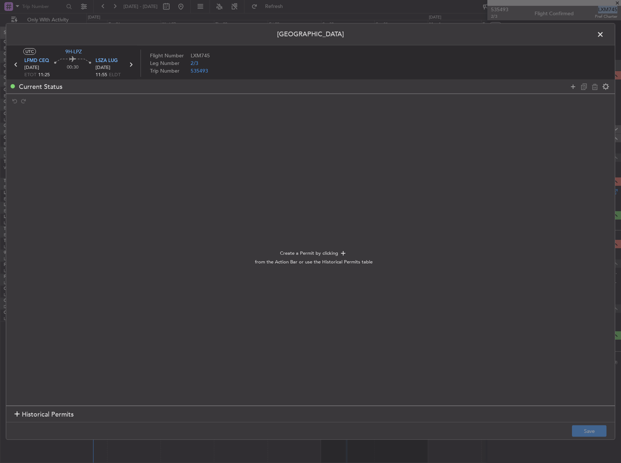
drag, startPoint x: 572, startPoint y: 76, endPoint x: 571, endPoint y: 80, distance: 4.0
click at [571, 78] on article "UTC 9H-LPZ LFMD CEQ 30/08/2025 ETOT 11:25 00:30 LSZA LUG 30/08/2025 11:55 ELDT …" at bounding box center [310, 63] width 609 height 36
click at [571, 81] on div at bounding box center [590, 86] width 44 height 11
click at [575, 88] on icon at bounding box center [573, 86] width 9 height 9
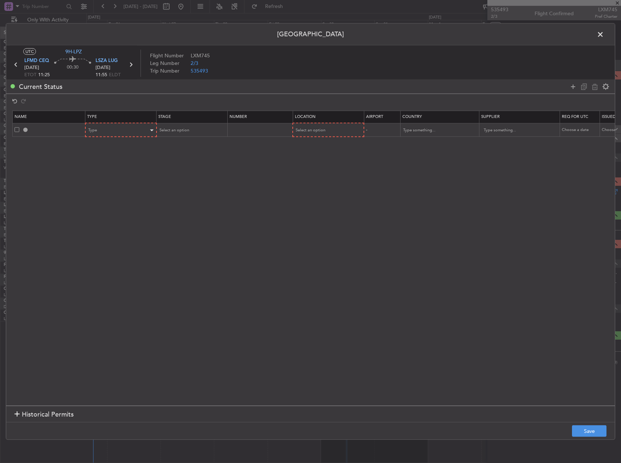
click at [125, 123] on table "Name Type Stage Number Location Airport Country Supplier Req For Utc Issued For…" at bounding box center [476, 124] width 928 height 27
click at [123, 134] on div "Type" at bounding box center [119, 130] width 60 height 11
click at [112, 200] on span "Slot" at bounding box center [121, 199] width 65 height 11
click at [301, 143] on section "Name Type Stage Number Location Airport Country Supplier Req For Utc Issued For…" at bounding box center [310, 257] width 609 height 297
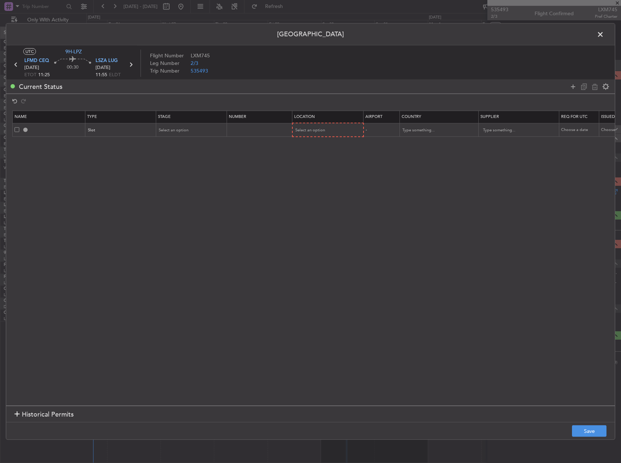
click at [303, 137] on table "Name Type Stage Number Location Airport Country Supplier Req For Utc Issued For…" at bounding box center [475, 124] width 927 height 27
click at [304, 128] on span "Select an option" at bounding box center [311, 129] width 30 height 5
click at [305, 143] on span "Departure" at bounding box center [328, 145] width 65 height 11
click at [185, 129] on span "Select an option" at bounding box center [174, 129] width 30 height 5
drag, startPoint x: 174, startPoint y: 181, endPoint x: 178, endPoint y: 180, distance: 4.0
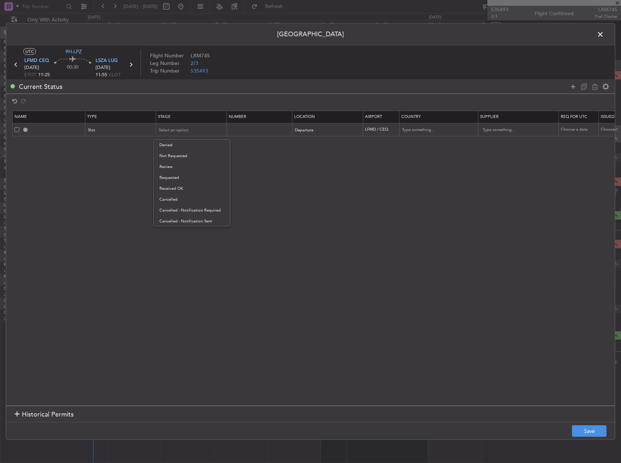
click at [175, 180] on span "Requested" at bounding box center [191, 178] width 65 height 11
click at [596, 432] on button "Save" at bounding box center [589, 432] width 35 height 12
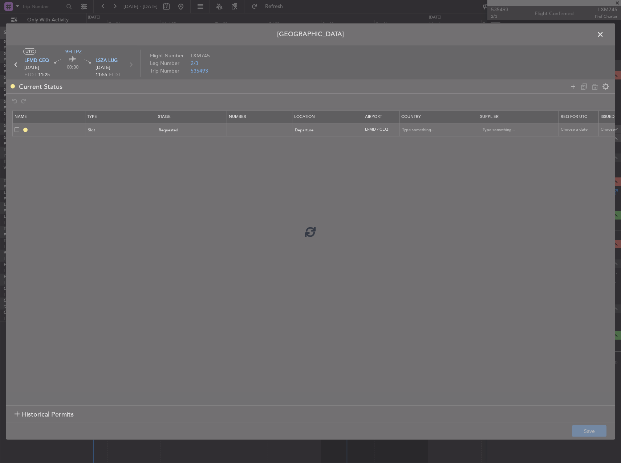
type input "LFMD DEP SLOT"
type input "[GEOGRAPHIC_DATA]"
type input "NNN"
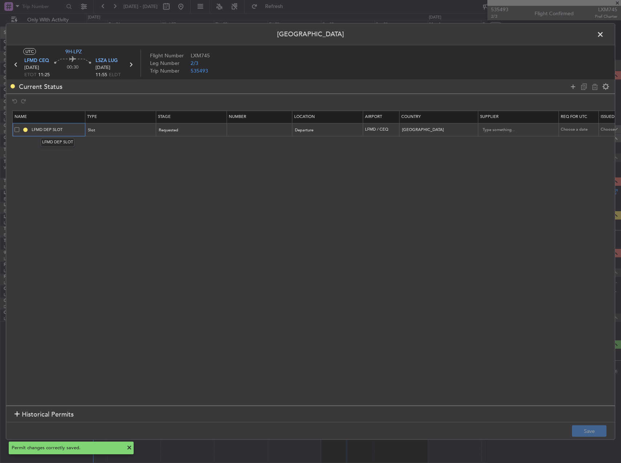
click at [69, 129] on input "LFMD DEP SLOT" at bounding box center [57, 130] width 54 height 6
type input "LFMD DEP SLOT 1115"
click at [591, 429] on button "Save" at bounding box center [589, 432] width 35 height 12
click at [604, 35] on span at bounding box center [604, 36] width 0 height 15
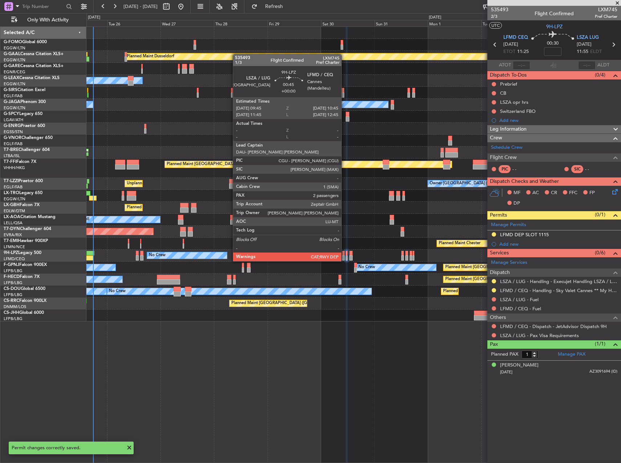
click at [345, 254] on div at bounding box center [343, 253] width 3 height 5
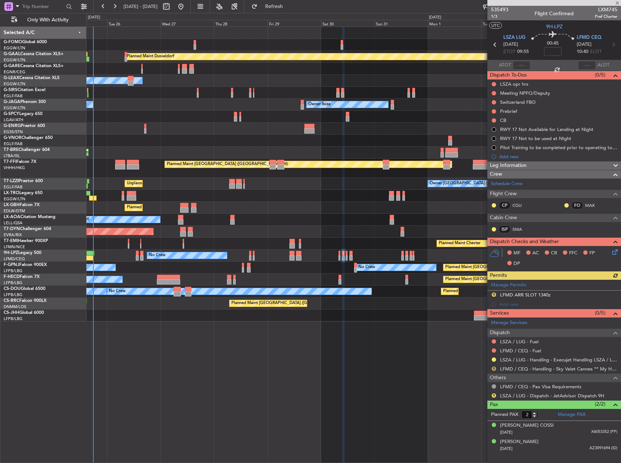
click at [493, 368] on button "R" at bounding box center [494, 369] width 4 height 4
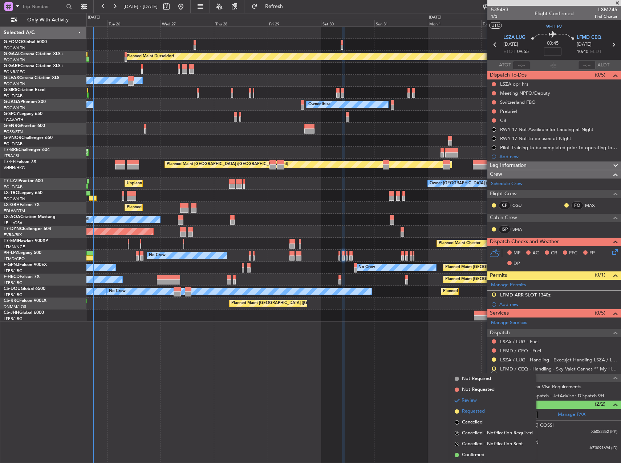
click at [474, 412] on span "Requested" at bounding box center [473, 411] width 23 height 7
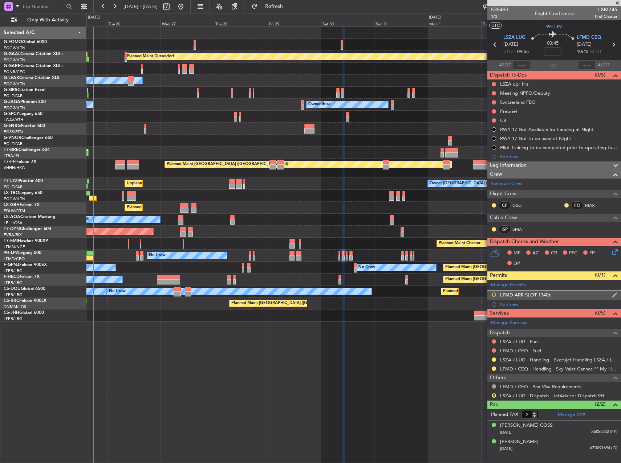
click at [493, 293] on button "R" at bounding box center [494, 295] width 4 height 4
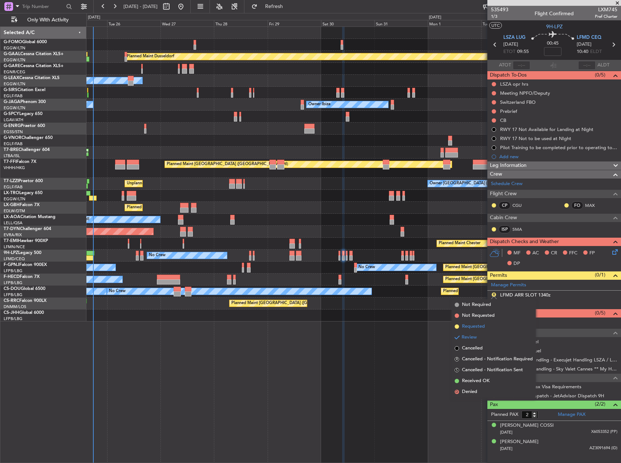
click at [481, 324] on span "Requested" at bounding box center [473, 326] width 23 height 7
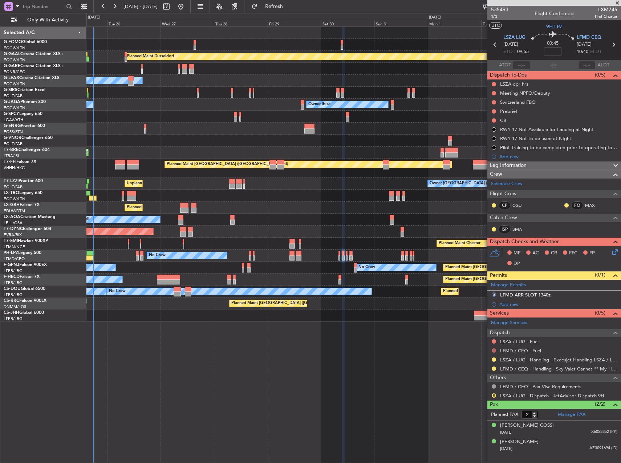
click at [494, 349] on button at bounding box center [494, 351] width 4 height 4
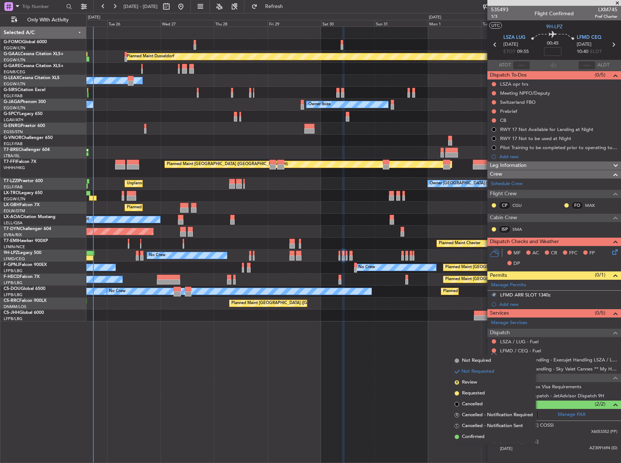
drag, startPoint x: 482, startPoint y: 360, endPoint x: 485, endPoint y: 346, distance: 13.9
click at [482, 359] on span "Not Required" at bounding box center [476, 360] width 29 height 7
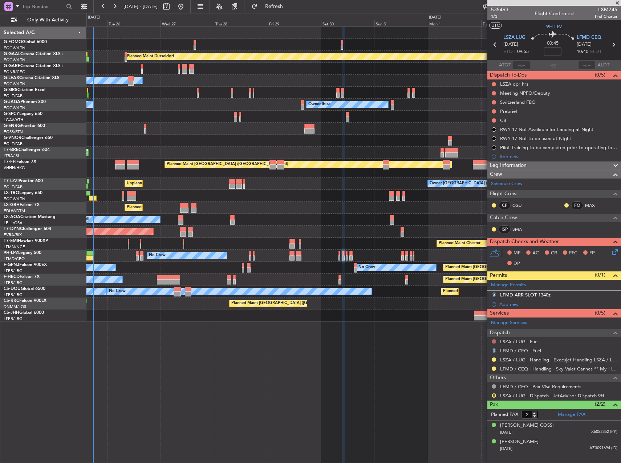
click at [495, 340] on button at bounding box center [494, 342] width 4 height 4
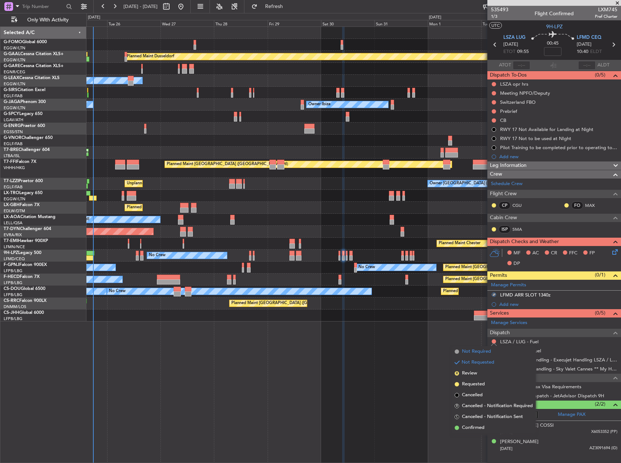
click at [481, 352] on span "Not Required" at bounding box center [476, 351] width 29 height 7
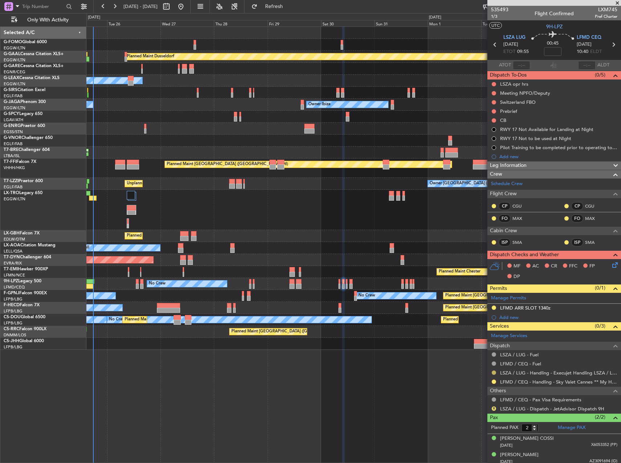
click at [493, 372] on button at bounding box center [494, 373] width 4 height 4
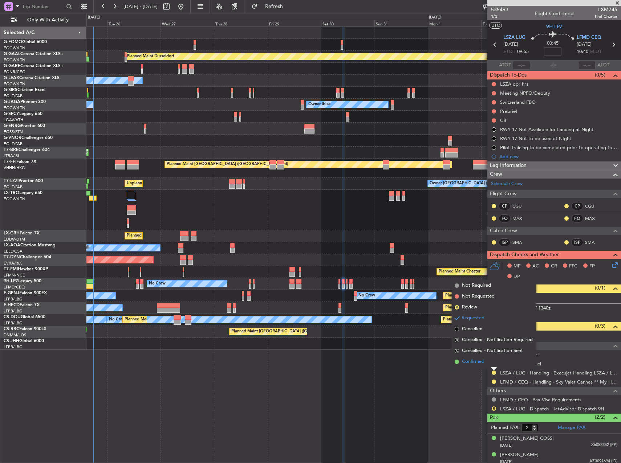
click at [479, 366] on li "Confirmed" at bounding box center [494, 362] width 84 height 11
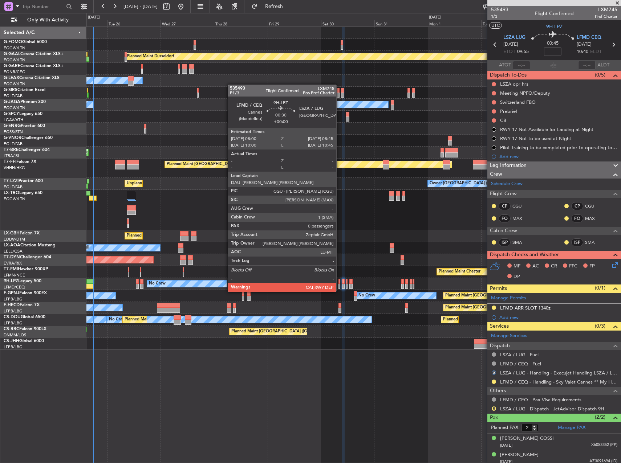
click at [340, 284] on div "No Crew No Crew" at bounding box center [353, 284] width 534 height 12
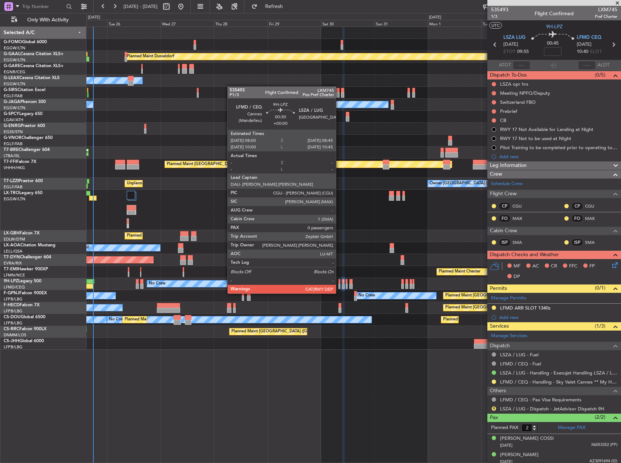
click at [339, 287] on div at bounding box center [340, 286] width 2 height 5
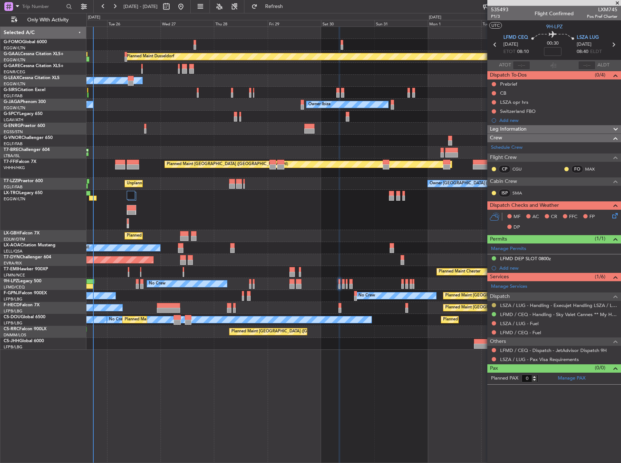
click at [496, 304] on button at bounding box center [494, 305] width 4 height 4
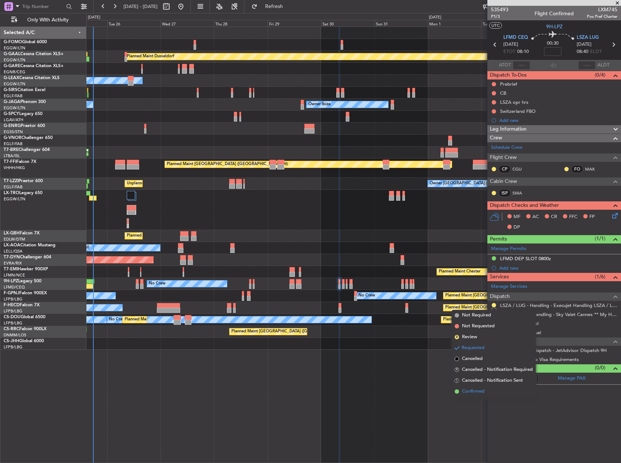
click at [472, 389] on span "Confirmed" at bounding box center [473, 391] width 23 height 7
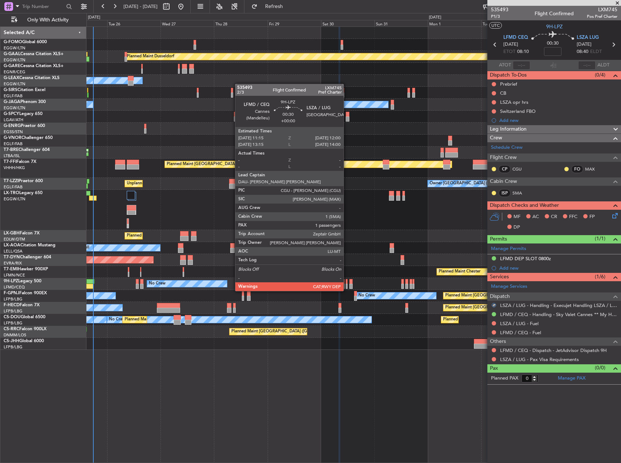
click at [347, 284] on div at bounding box center [347, 286] width 2 height 5
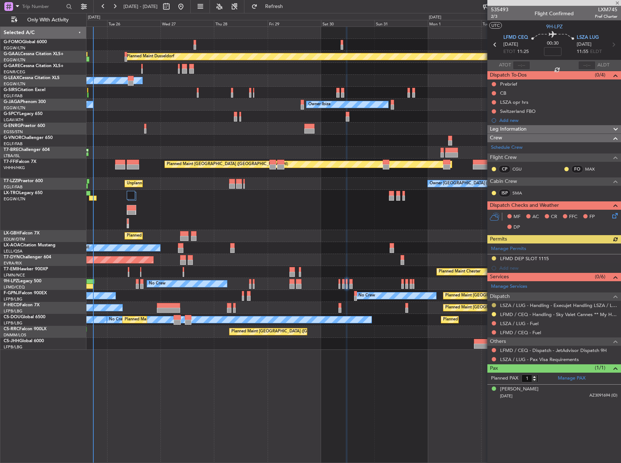
click at [494, 305] on button at bounding box center [494, 305] width 4 height 4
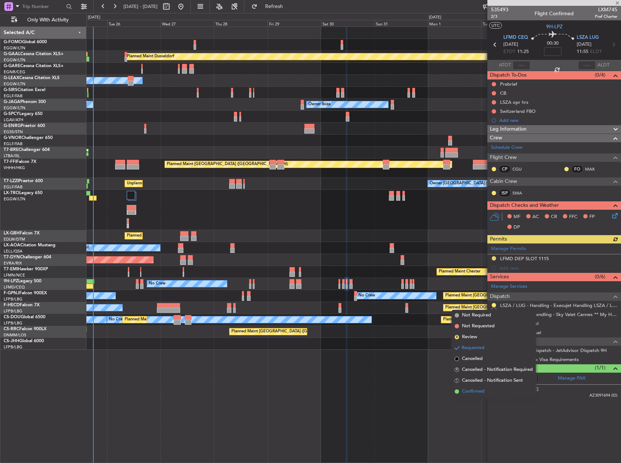
click at [479, 390] on span "Confirmed" at bounding box center [473, 391] width 23 height 7
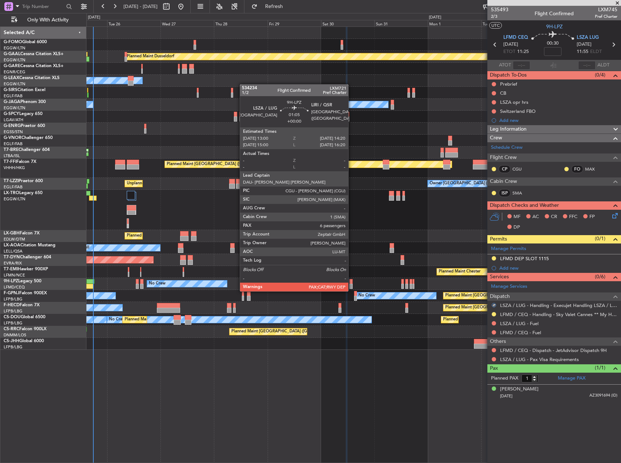
click at [352, 284] on div at bounding box center [350, 286] width 3 height 5
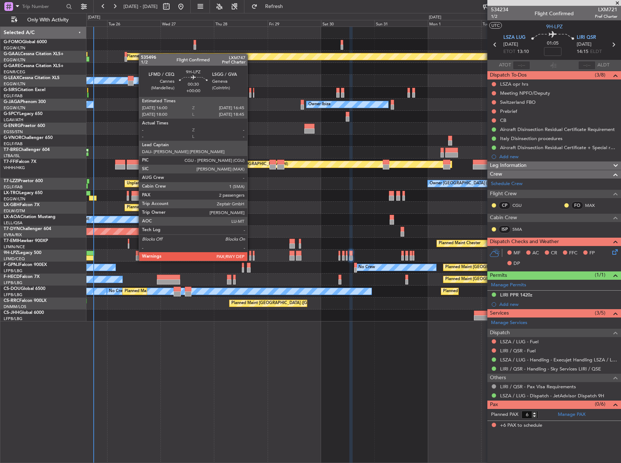
click at [251, 254] on div at bounding box center [250, 253] width 2 height 5
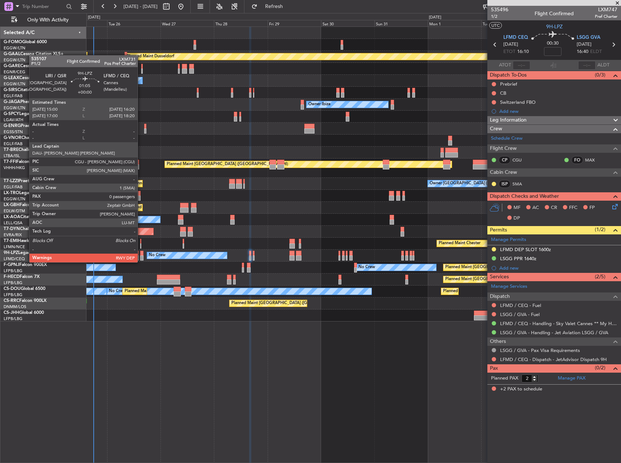
click at [141, 255] on div at bounding box center [141, 253] width 3 height 5
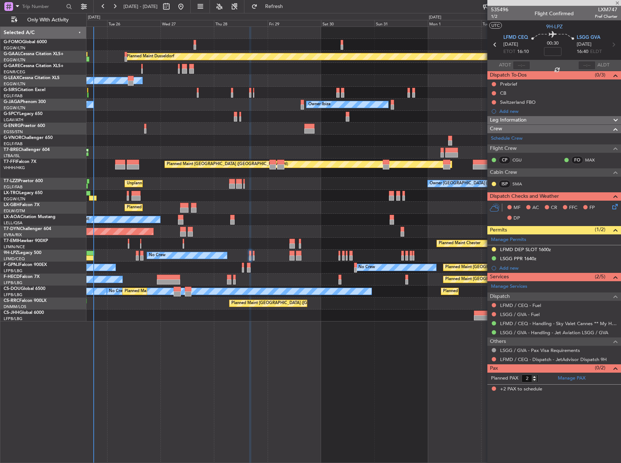
type input "0"
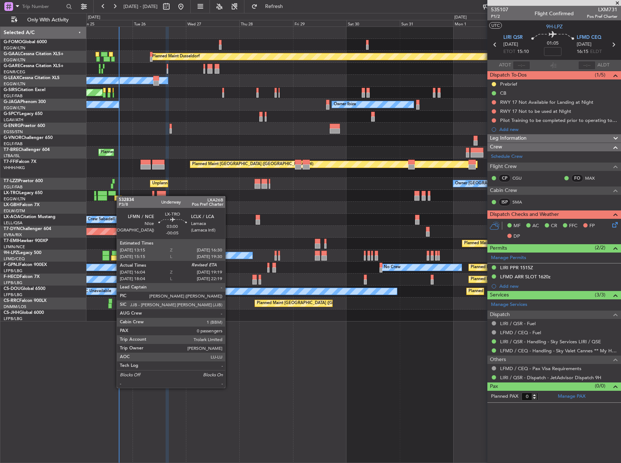
click at [120, 196] on div at bounding box center [353, 196] width 534 height 12
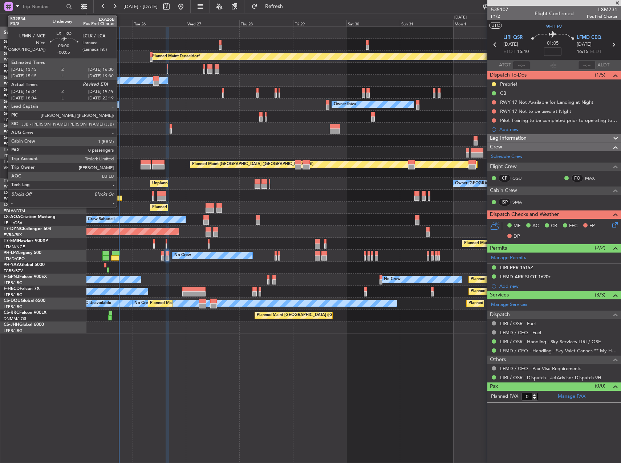
click at [120, 197] on div at bounding box center [117, 198] width 7 height 5
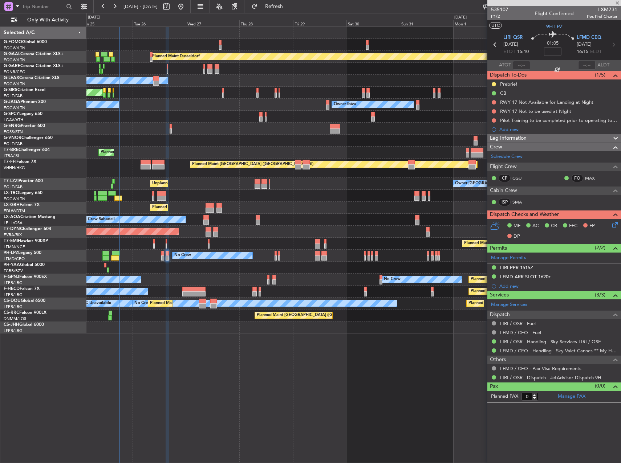
type input "-00:05"
type input "16:04"
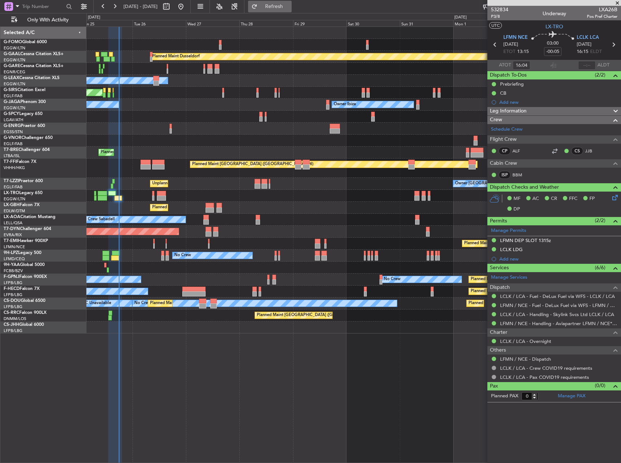
click at [289, 9] on span "Refresh" at bounding box center [274, 6] width 31 height 5
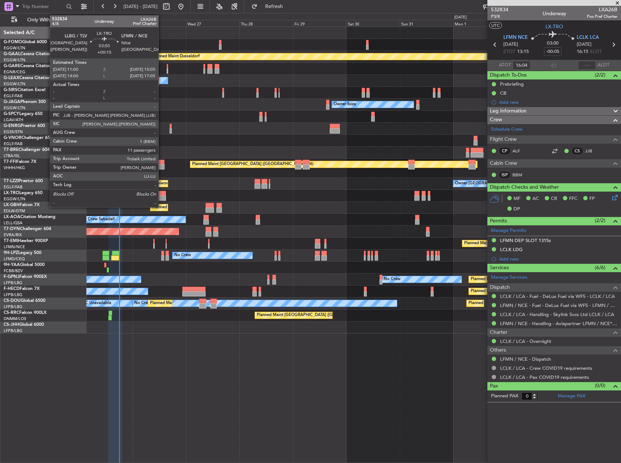
click at [162, 196] on div at bounding box center [161, 198] width 9 height 5
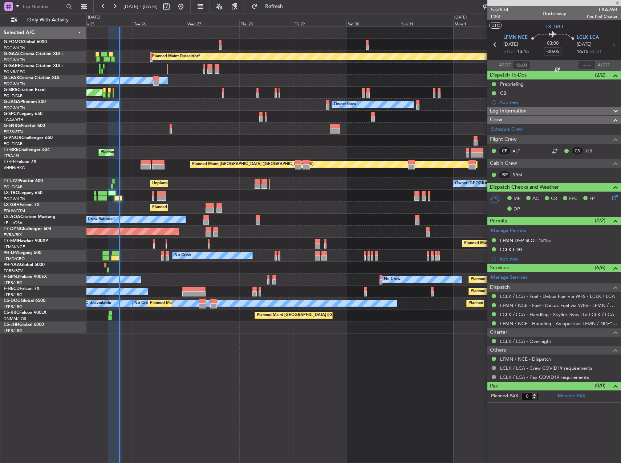
type input "+00:15"
type input "11"
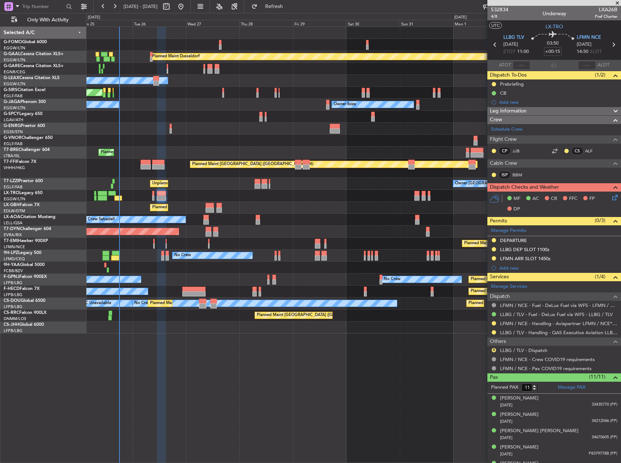
click at [513, 110] on span "Leg Information" at bounding box center [508, 111] width 37 height 8
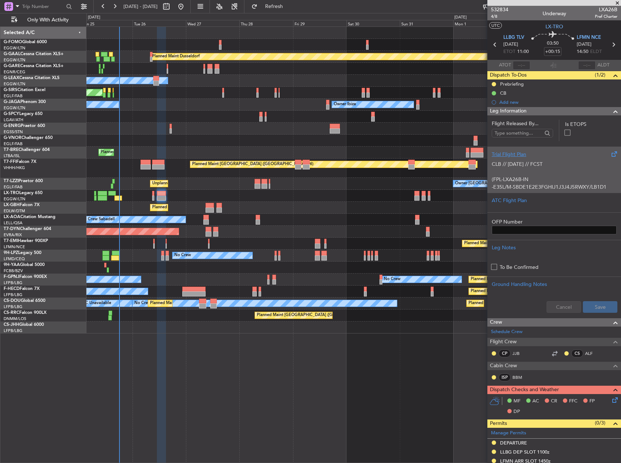
click at [514, 172] on div "CLB // 25AUG // FCST (FPL-LXA26B-IN -E35L/M-SBDE1E2E3FGHIJ1J3J4J5RWXY/LB1D1 -LL…" at bounding box center [554, 173] width 125 height 31
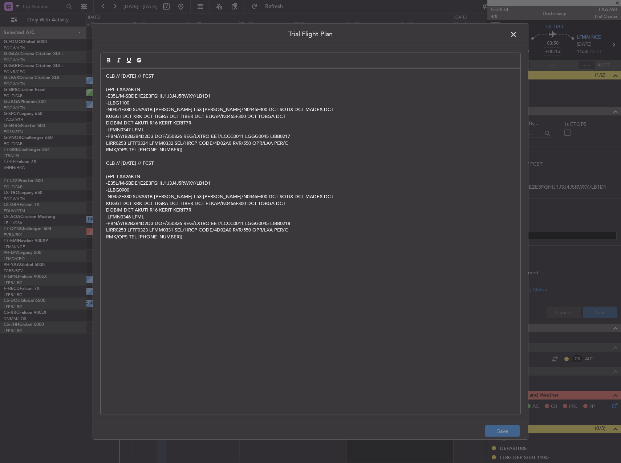
click at [106, 76] on p "CLB // 25AUG // FCST" at bounding box center [310, 76] width 409 height 7
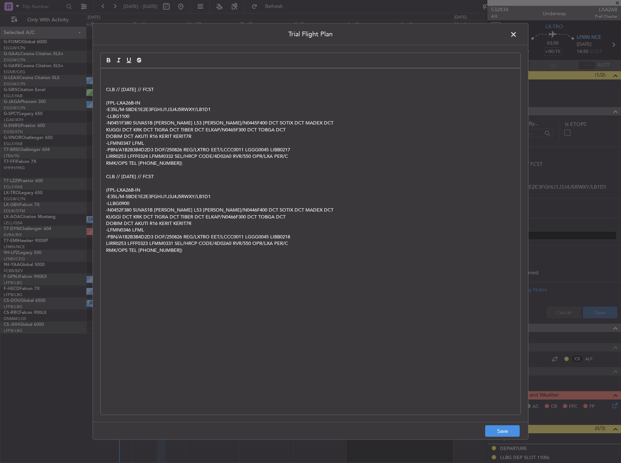
click at [129, 74] on p at bounding box center [310, 76] width 409 height 7
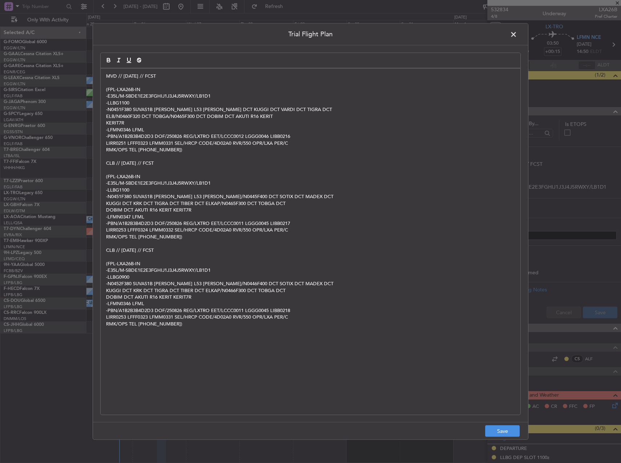
scroll to position [0, 0]
click at [507, 430] on button "Save" at bounding box center [502, 432] width 35 height 12
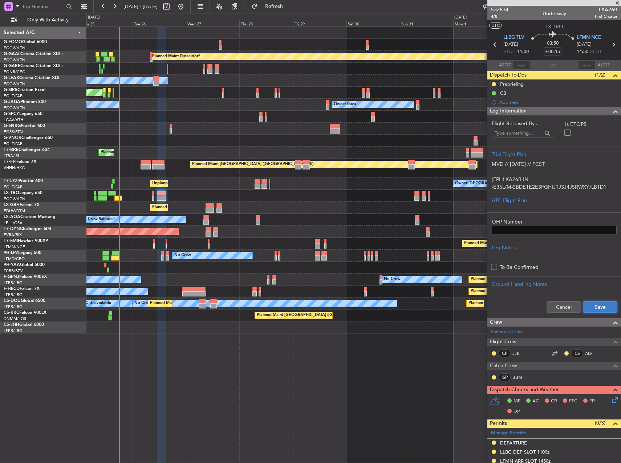
click at [596, 304] on button "Save" at bounding box center [600, 307] width 35 height 12
click at [522, 87] on div "Prebriefing" at bounding box center [554, 84] width 134 height 9
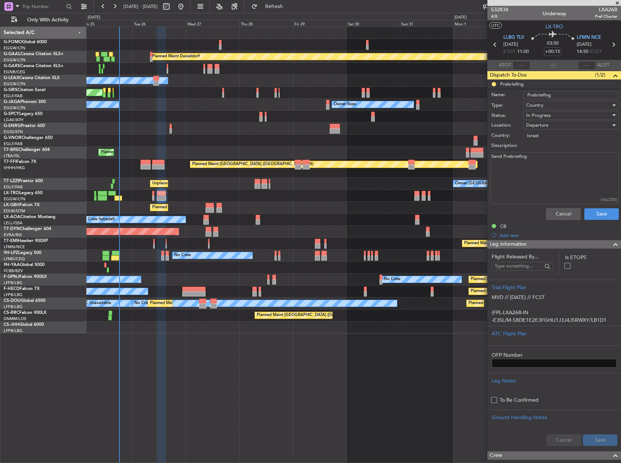
click at [527, 161] on textarea "Send Prebriefing" at bounding box center [554, 178] width 129 height 52
paste textarea "7000 block 250 bags"
paste textarea
click at [553, 162] on textarea "7000 block 250 bags" at bounding box center [554, 178] width 129 height 52
type textarea "7000 block 250 bags"
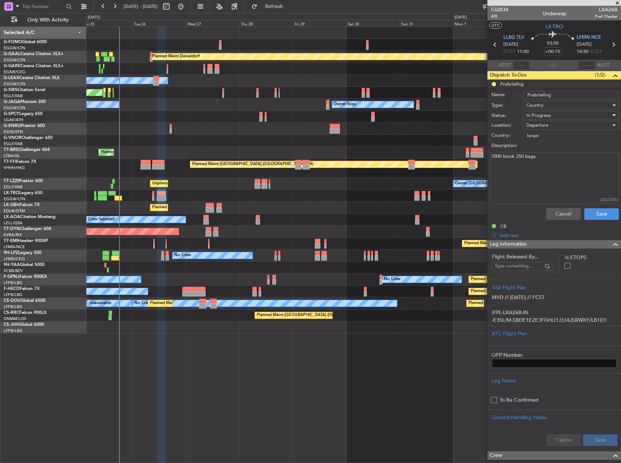
click at [546, 114] on span "In Progress" at bounding box center [538, 115] width 25 height 7
click at [548, 152] on span "Completed" at bounding box center [567, 151] width 85 height 11
click at [604, 216] on button "Save" at bounding box center [601, 214] width 35 height 12
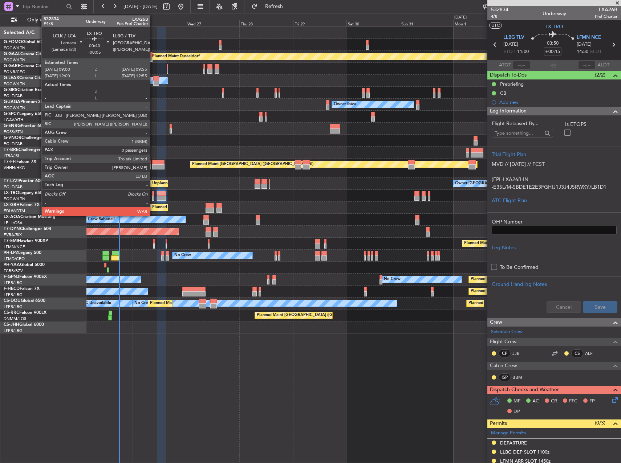
click at [153, 193] on div at bounding box center [153, 193] width 2 height 5
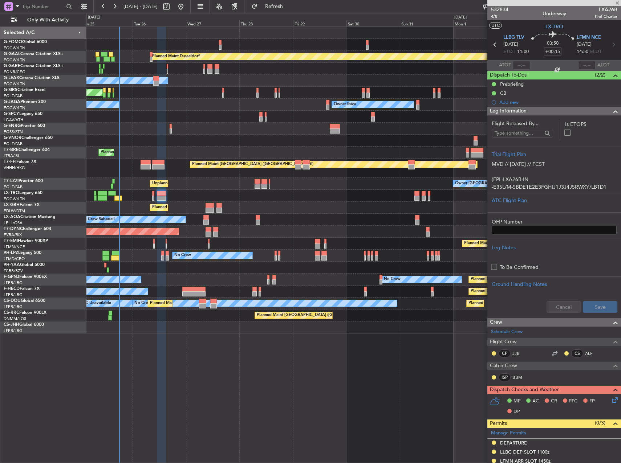
type input "-00:05"
type input "0"
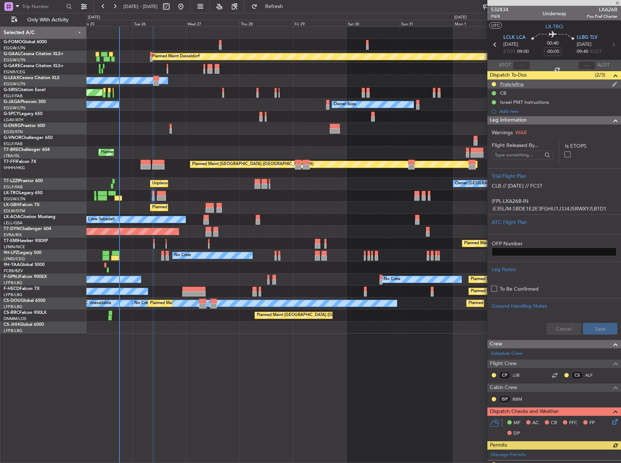
click at [531, 84] on div "Prebriefing" at bounding box center [554, 84] width 134 height 9
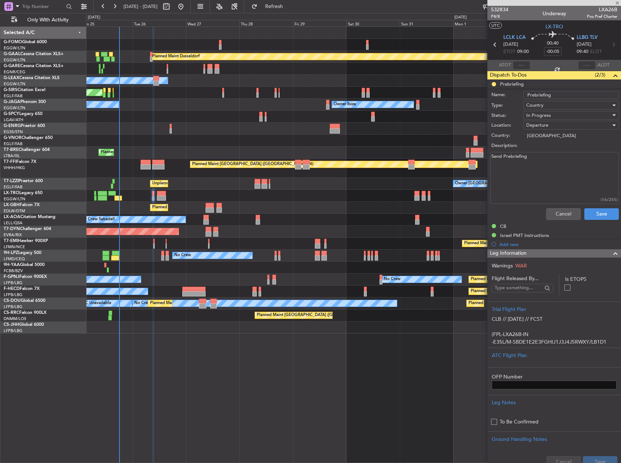
click at [547, 157] on textarea "Send Prebriefing" at bounding box center [554, 178] width 129 height 52
paste textarea "3000 block 50 bags"
type textarea "3000 block 50 bags"
click at [550, 114] on div "In Progress" at bounding box center [568, 115] width 85 height 11
click at [552, 153] on span "Completed" at bounding box center [567, 151] width 85 height 11
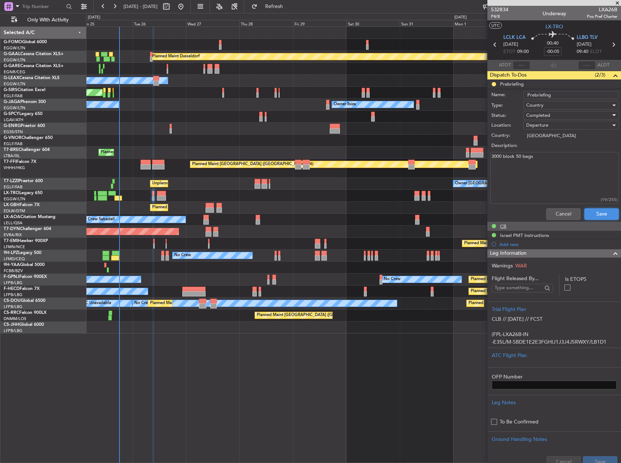
click at [604, 216] on button "Save" at bounding box center [601, 214] width 35 height 12
